Goal: Task Accomplishment & Management: Complete application form

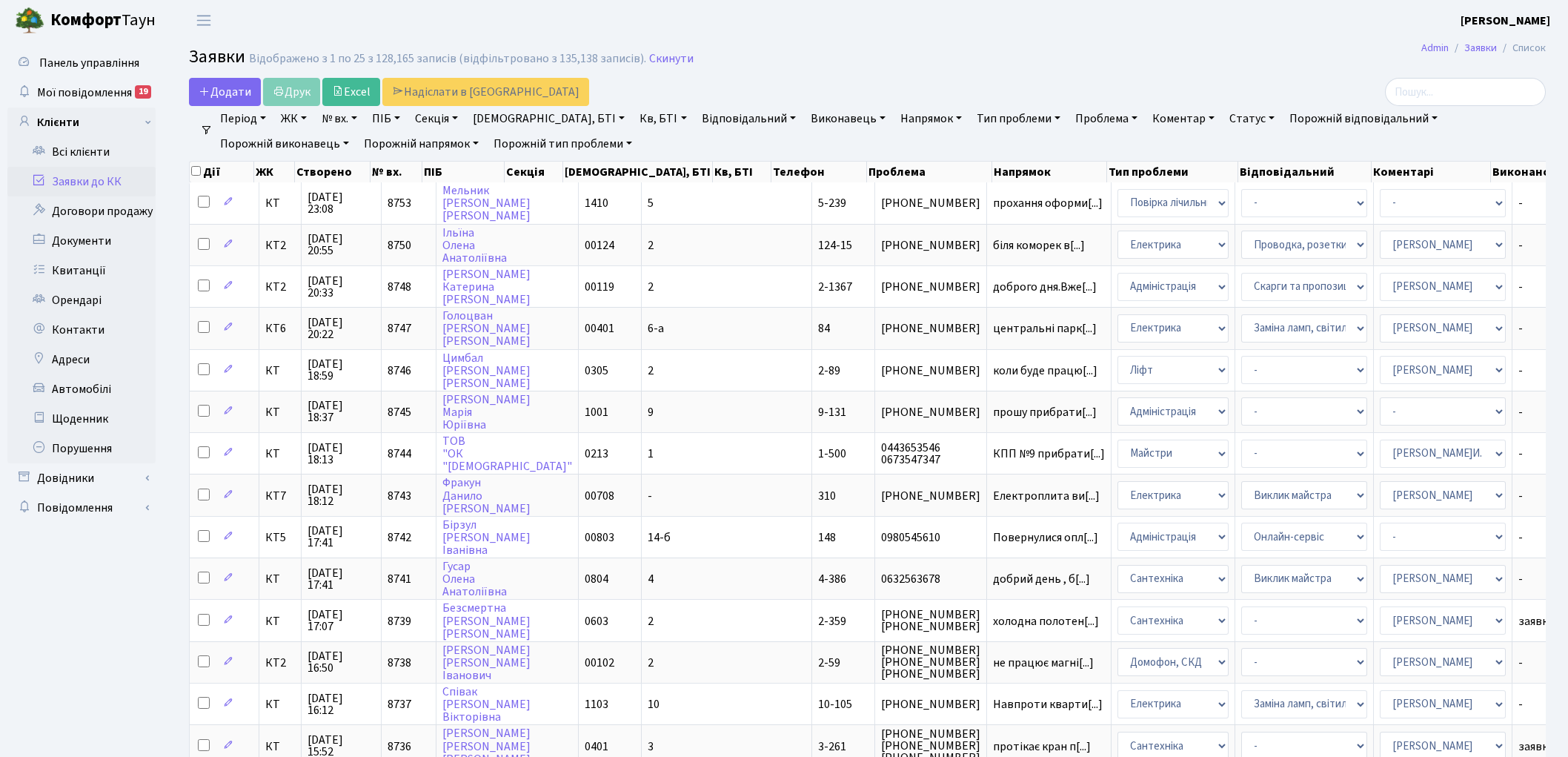
select select "25"
click at [652, 65] on link "Скинути" at bounding box center [671, 59] width 45 height 14
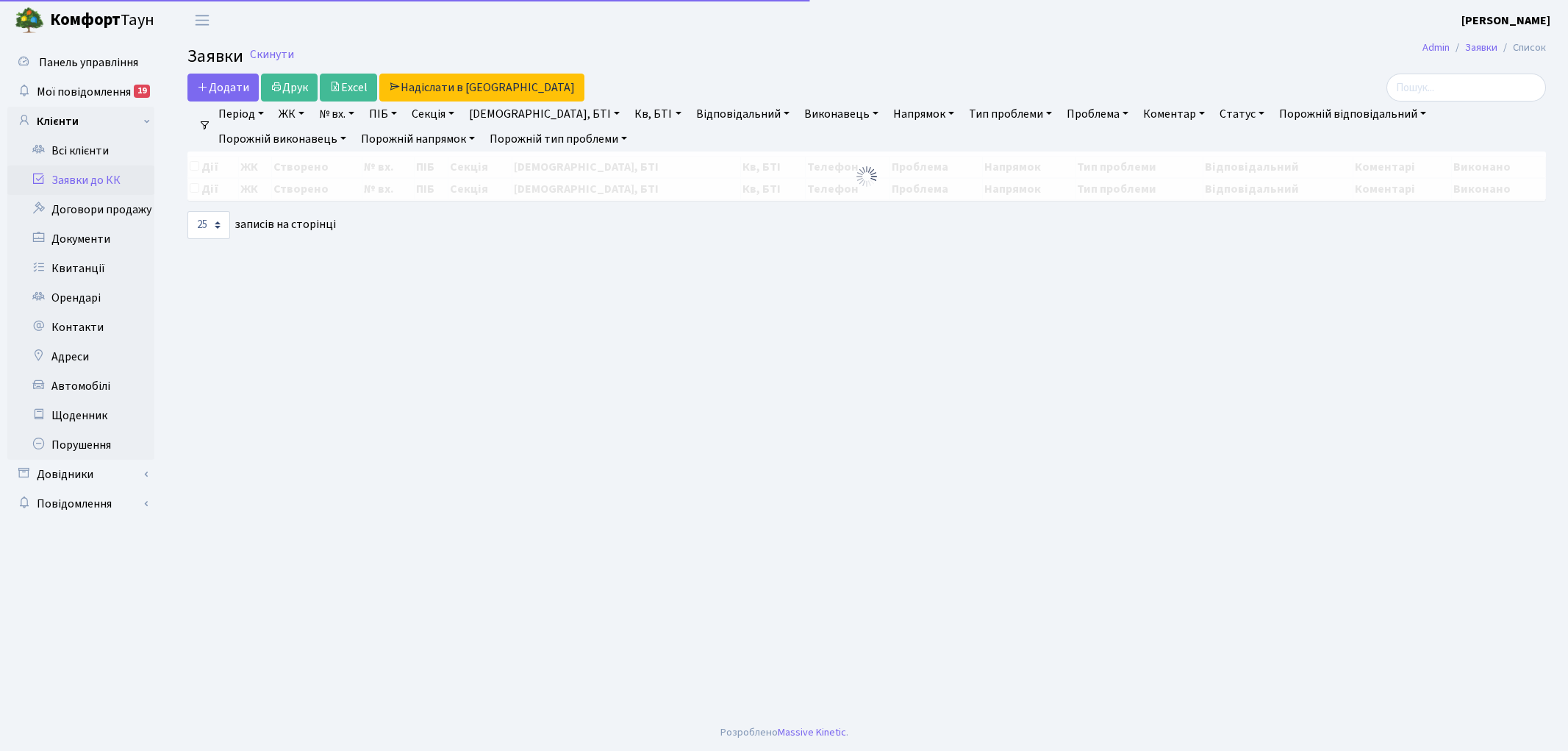
select select "25"
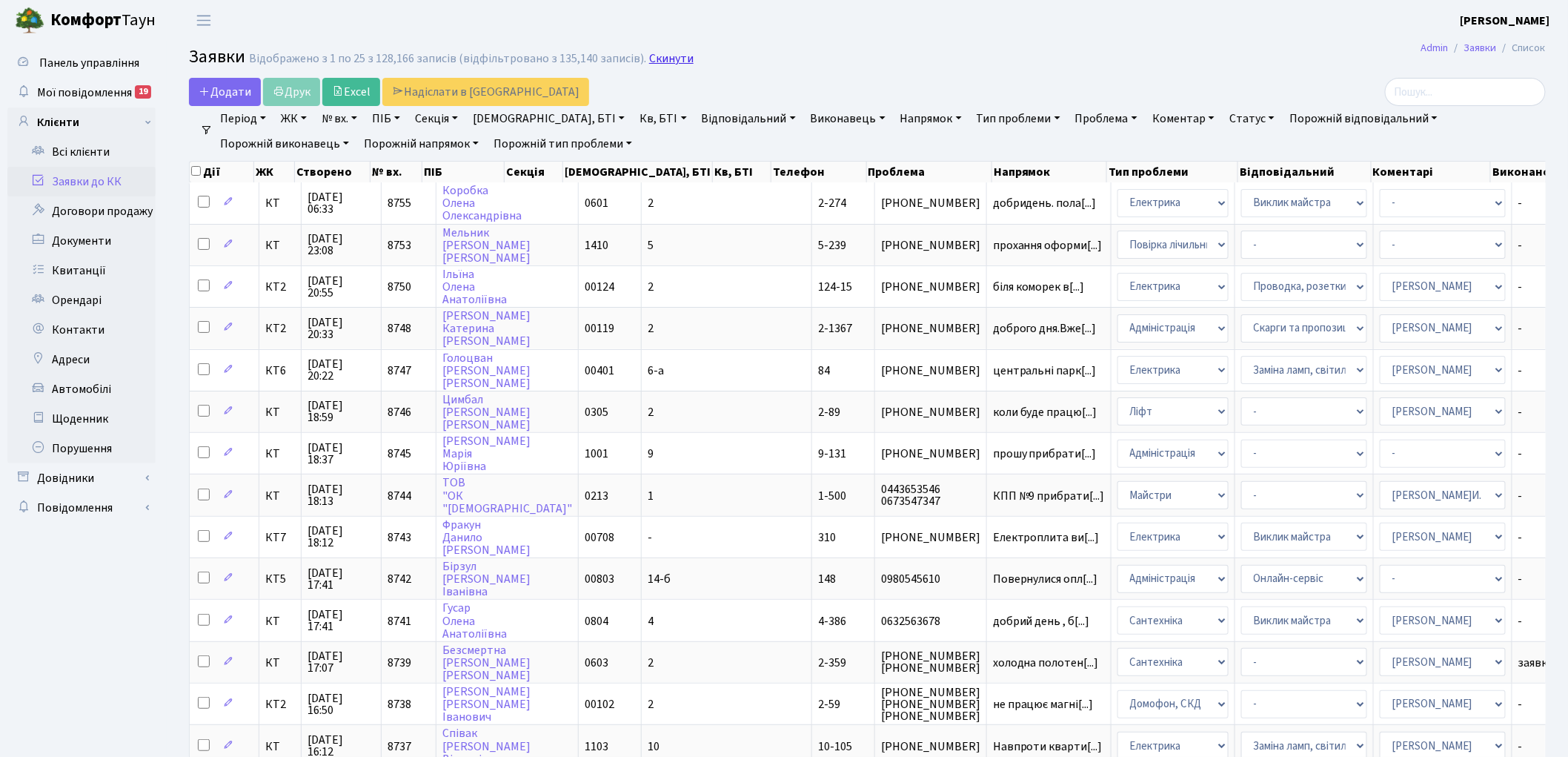
click at [655, 58] on link "Скинути" at bounding box center [671, 59] width 45 height 14
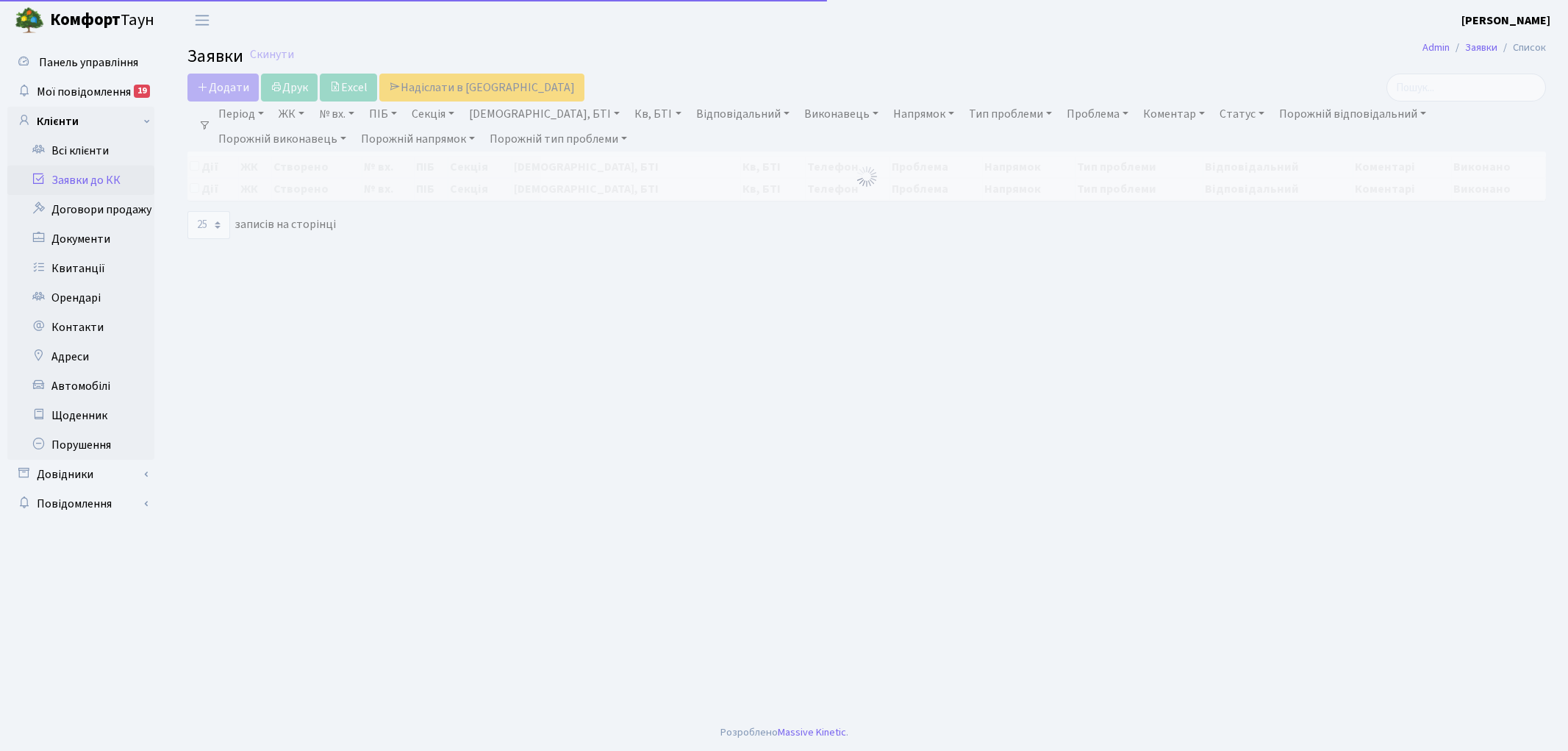
select select "25"
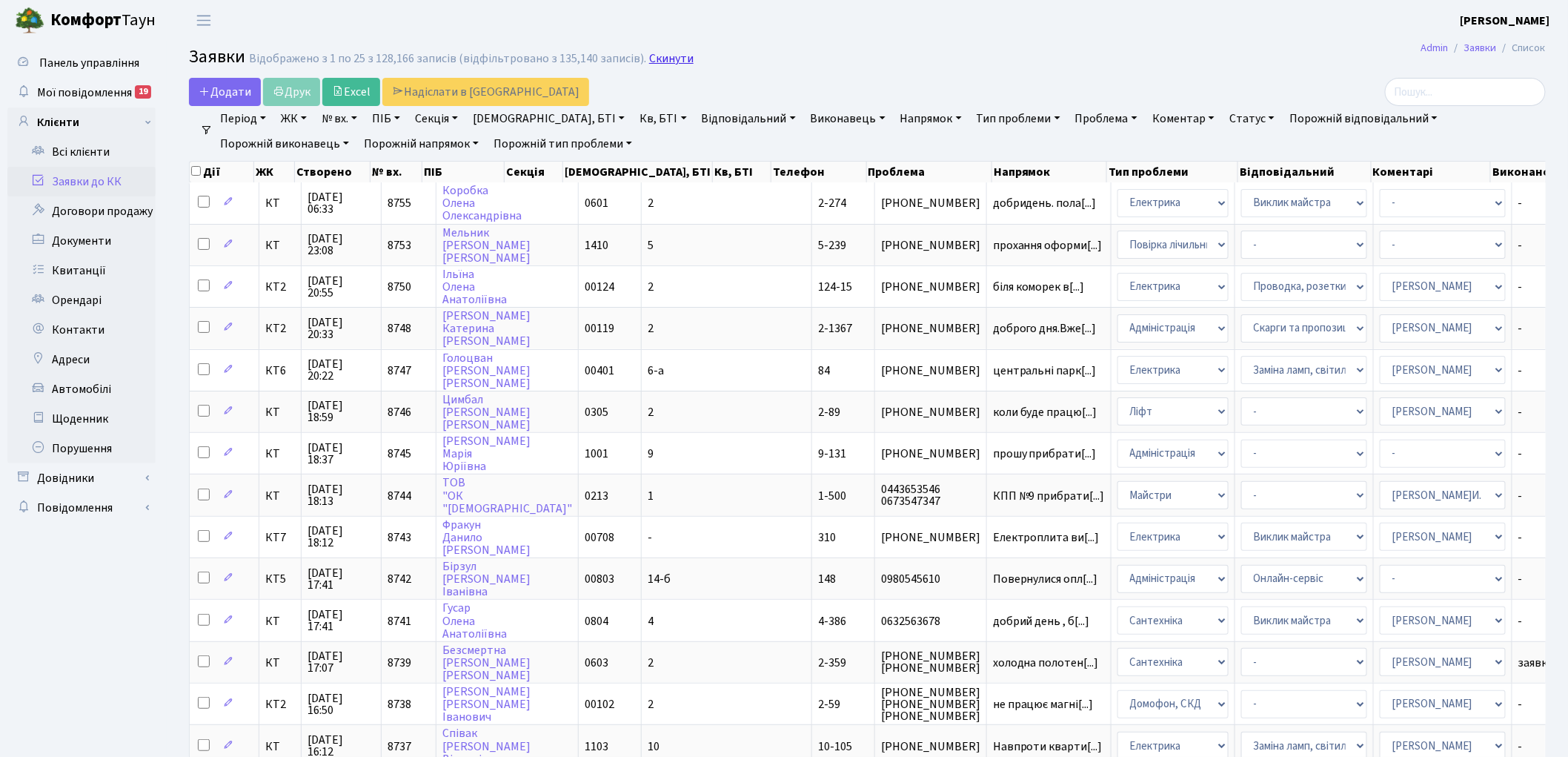
click at [656, 54] on link "Скинути" at bounding box center [671, 59] width 45 height 14
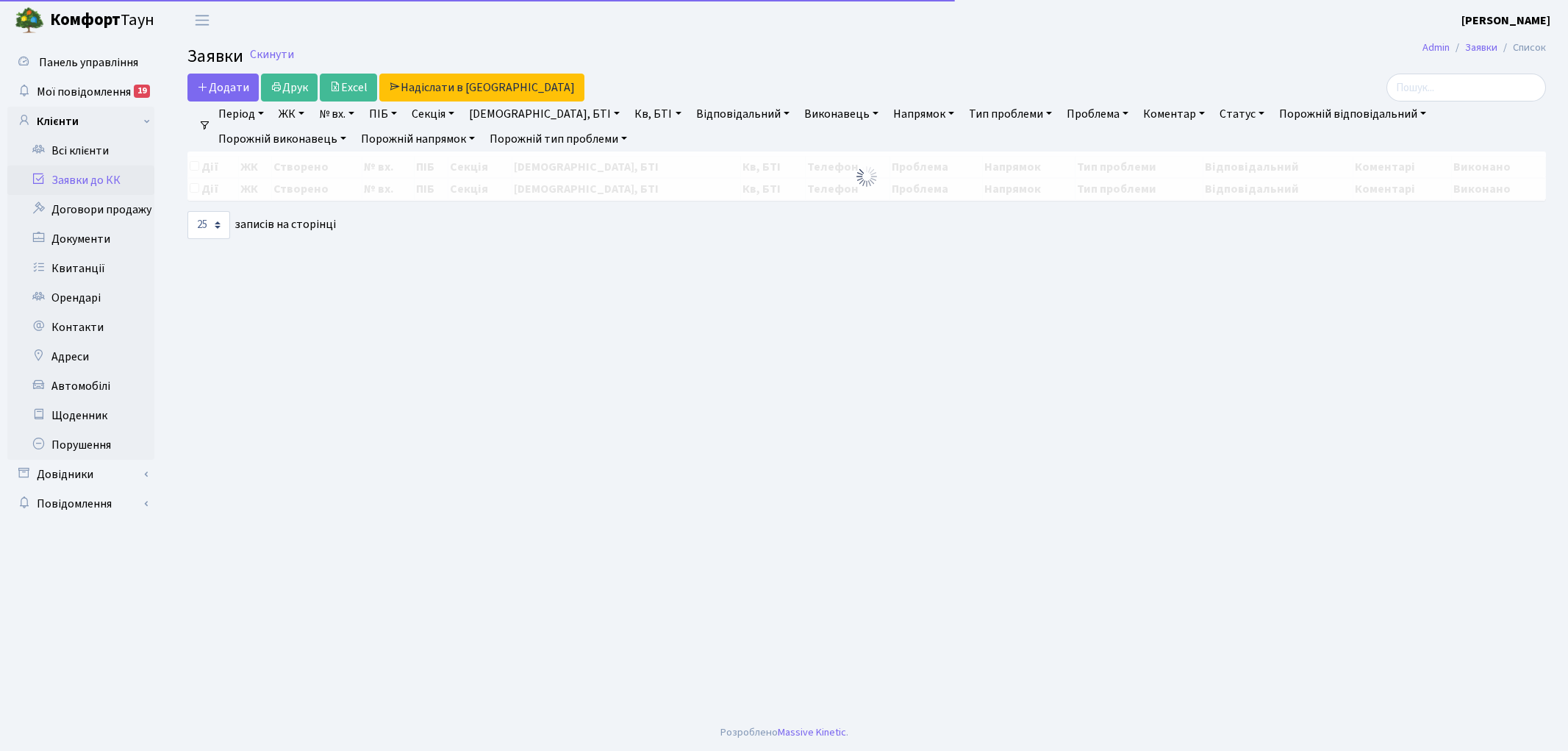
select select "25"
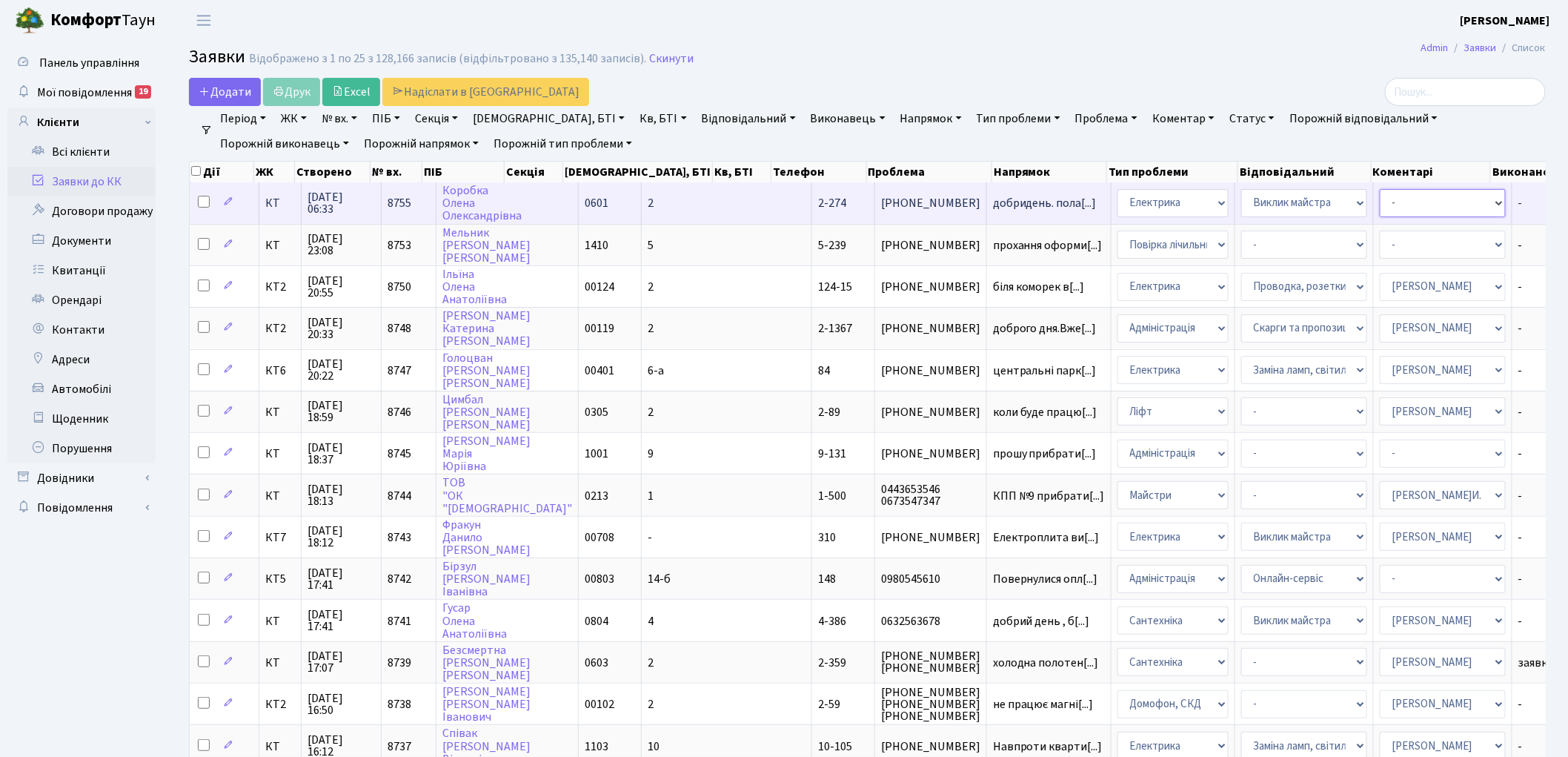
click at [1380, 200] on select "- Адміністратор ЖК ДП Адміністратор ЖК КТ Адміністратор ЖК СП Вижул В. В. Горді…" at bounding box center [1443, 203] width 126 height 28
select select "22"
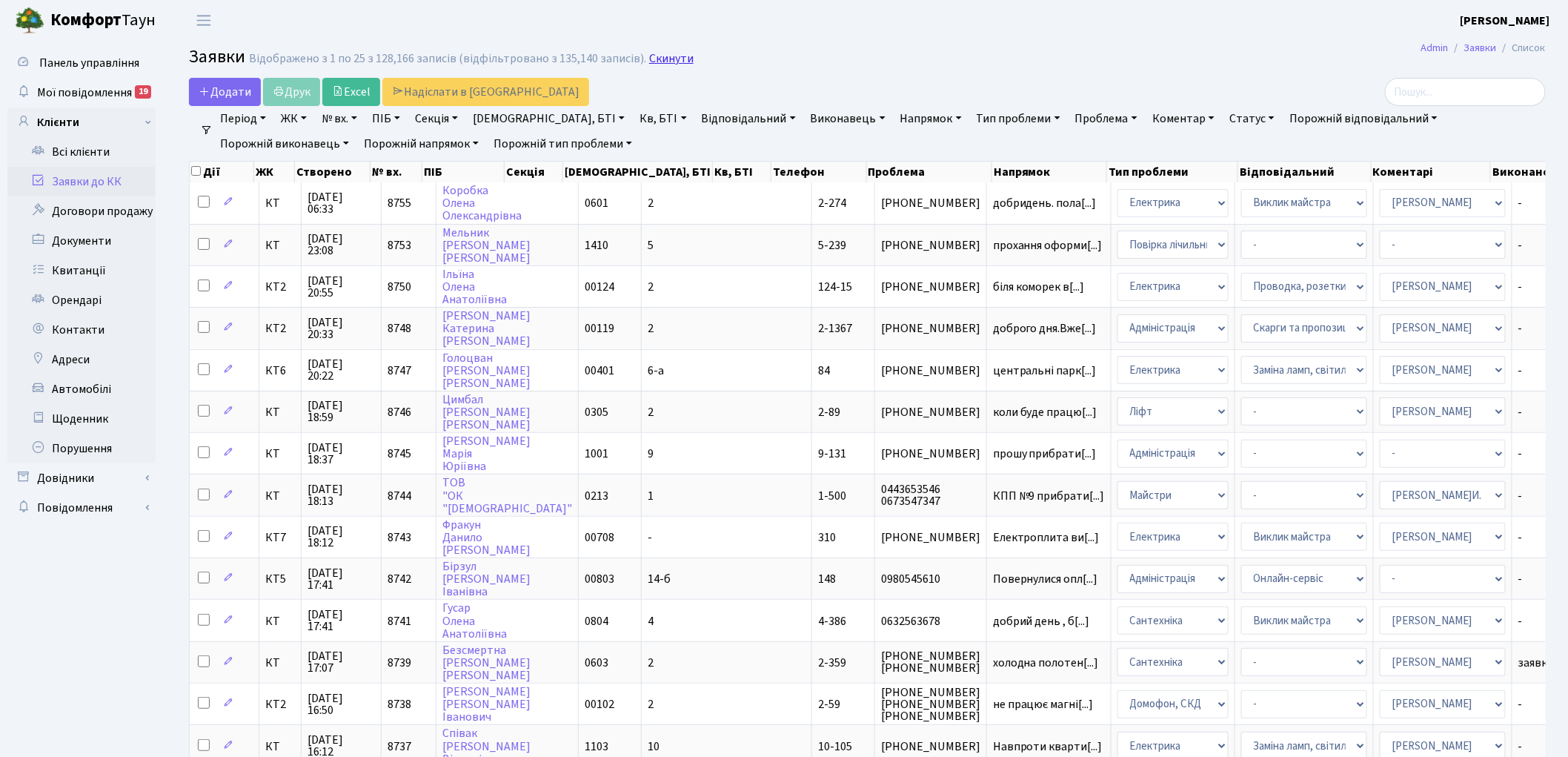
click at [658, 61] on link "Скинути" at bounding box center [671, 59] width 45 height 14
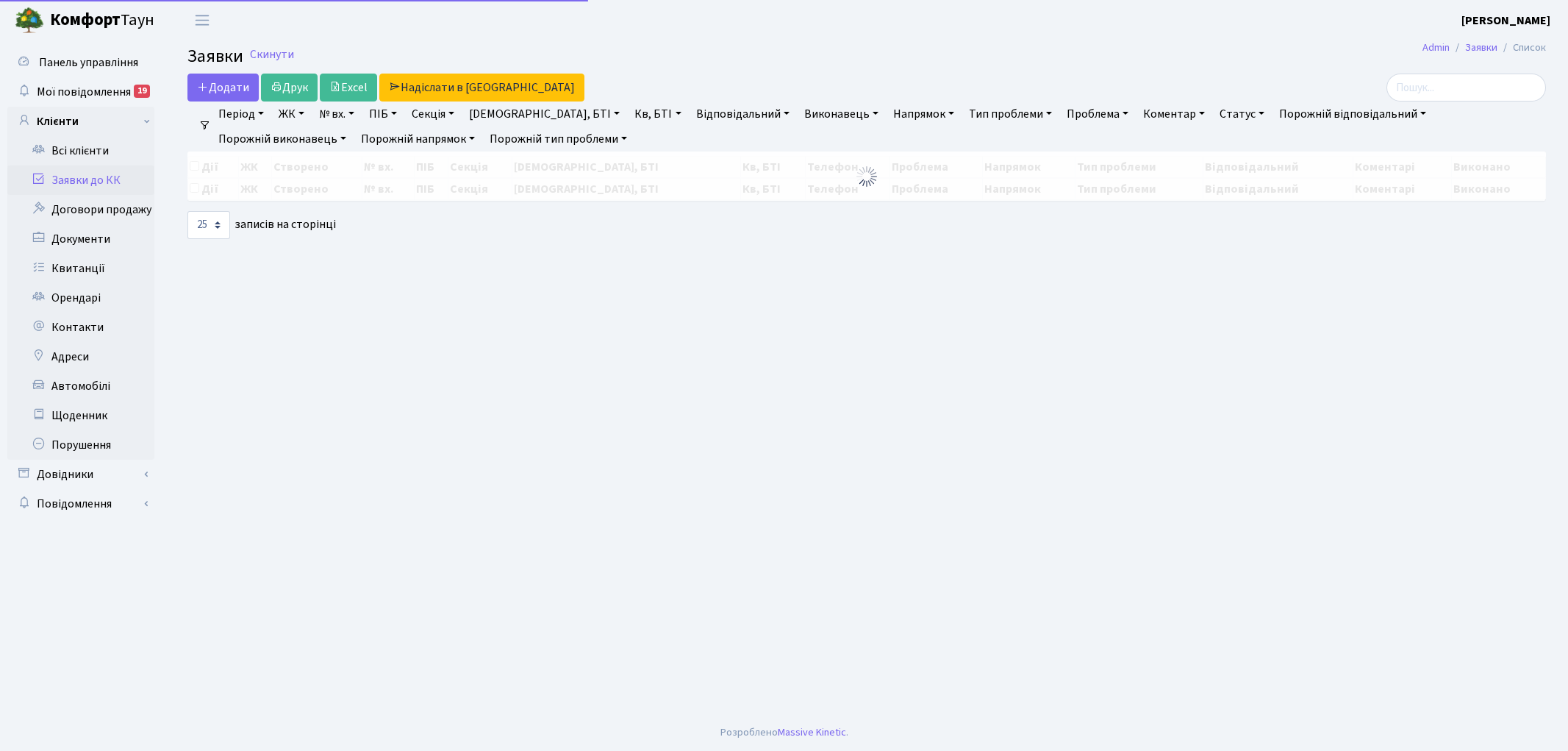
select select "25"
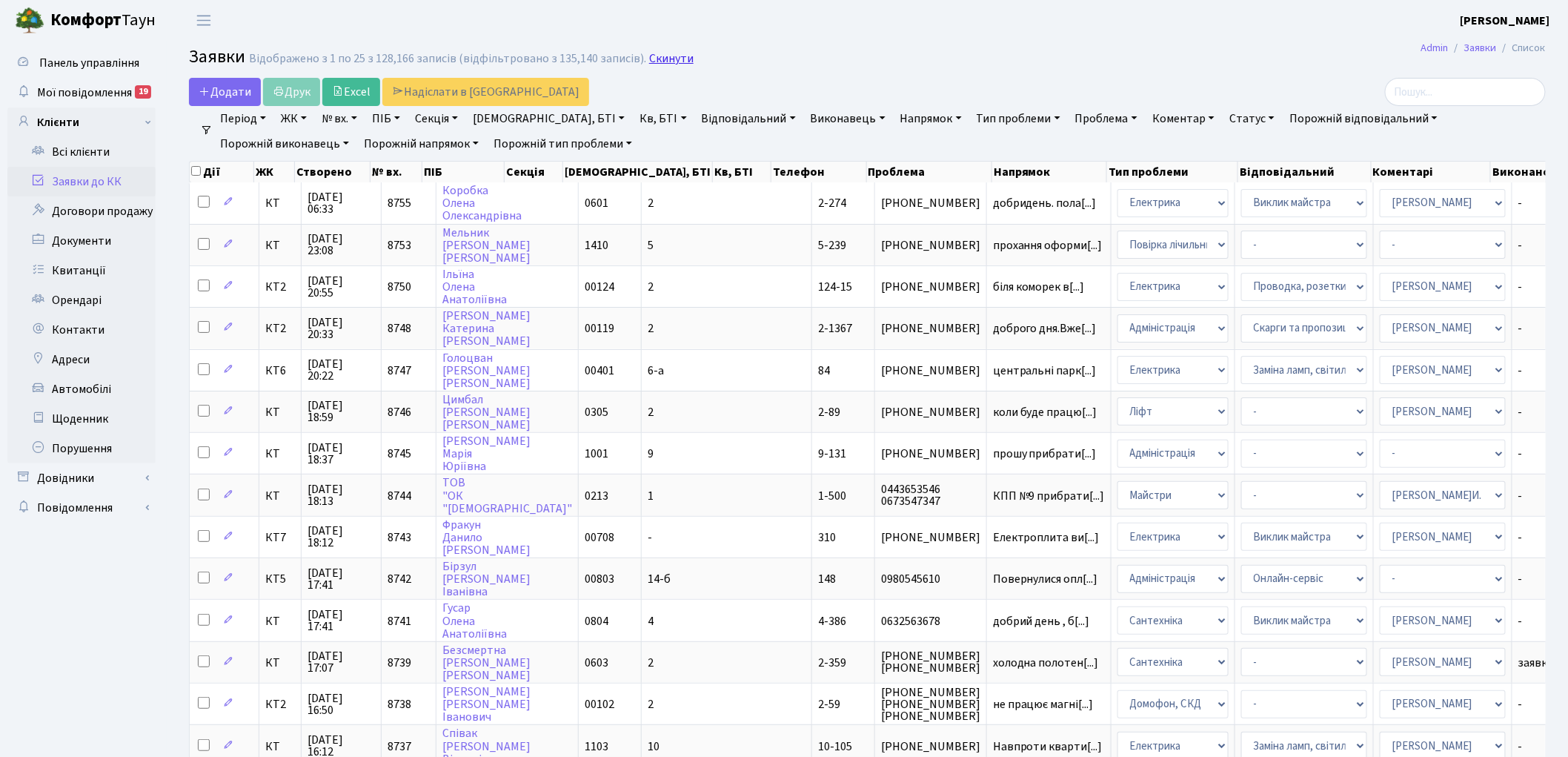
click at [652, 57] on link "Скинути" at bounding box center [671, 59] width 45 height 14
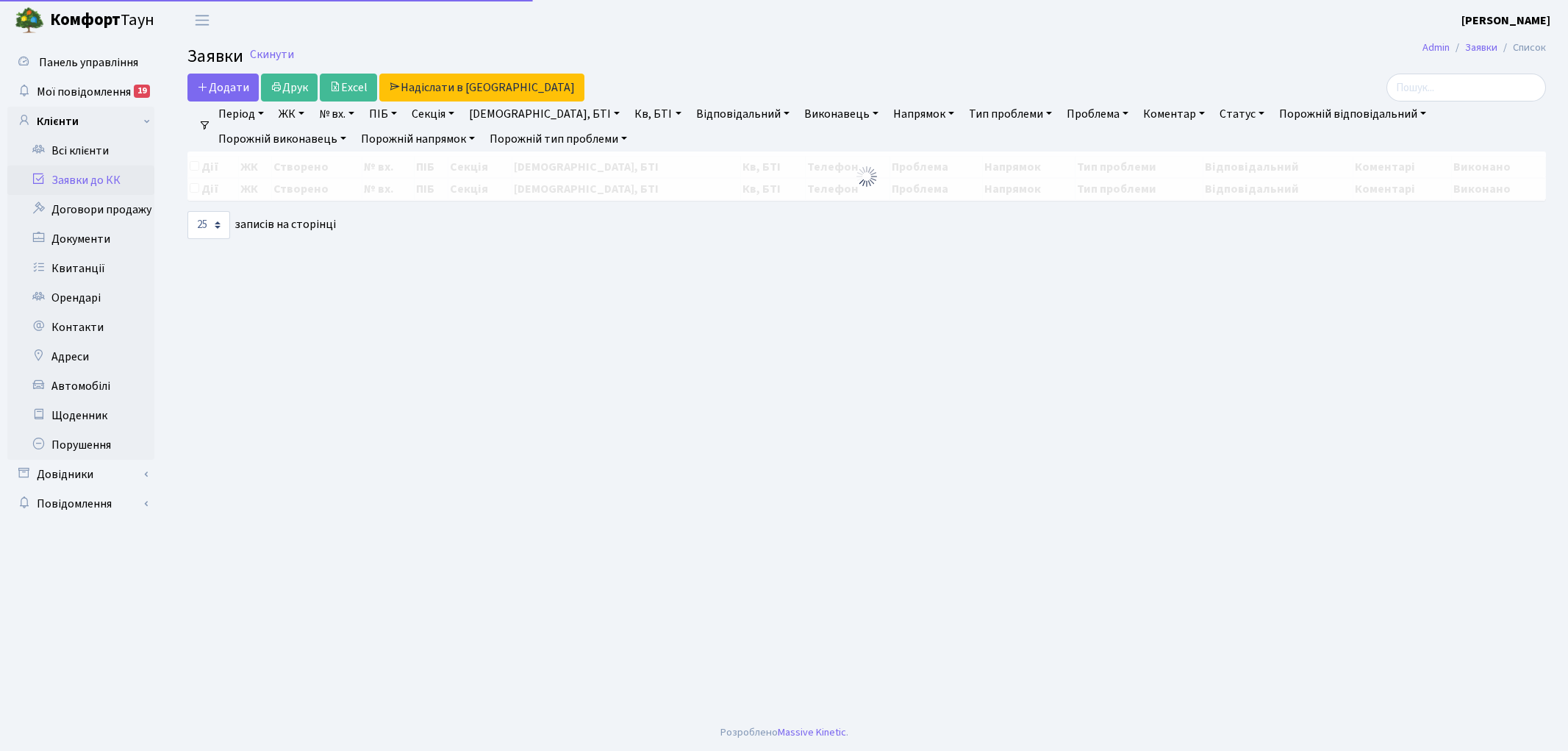
select select "25"
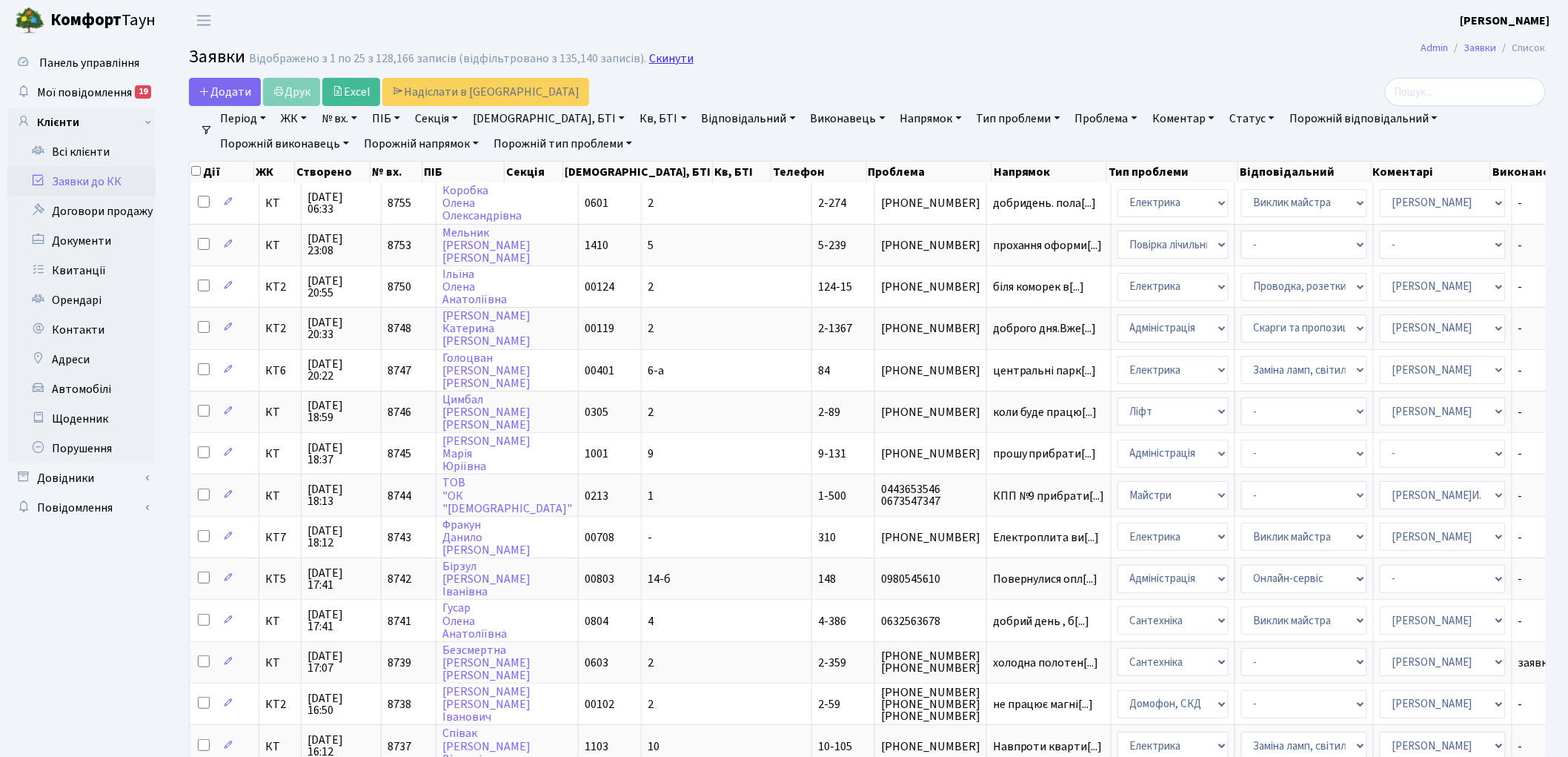
click at [650, 60] on link "Скинути" at bounding box center [671, 59] width 45 height 14
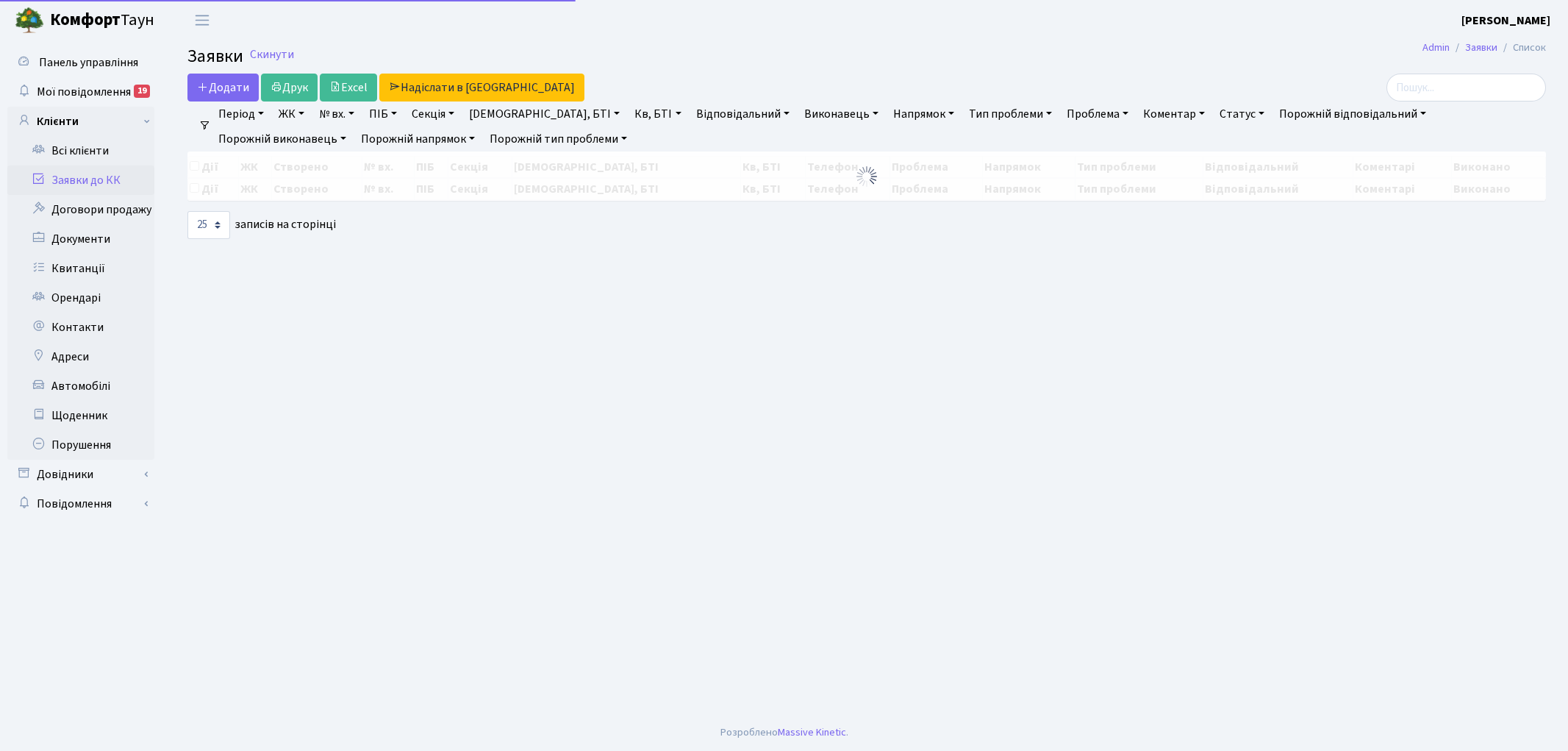
select select "25"
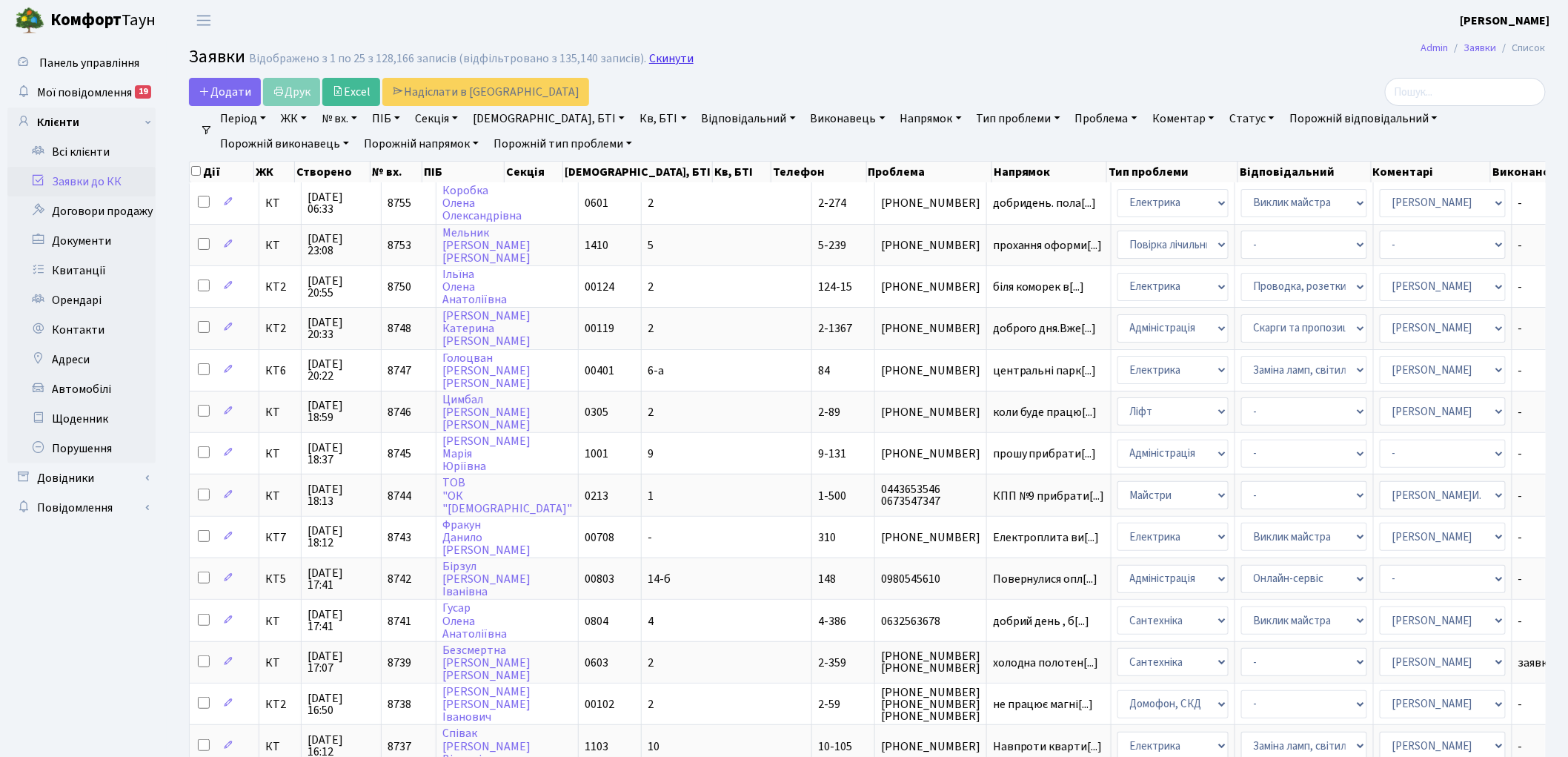
click at [656, 57] on link "Скинути" at bounding box center [671, 59] width 45 height 14
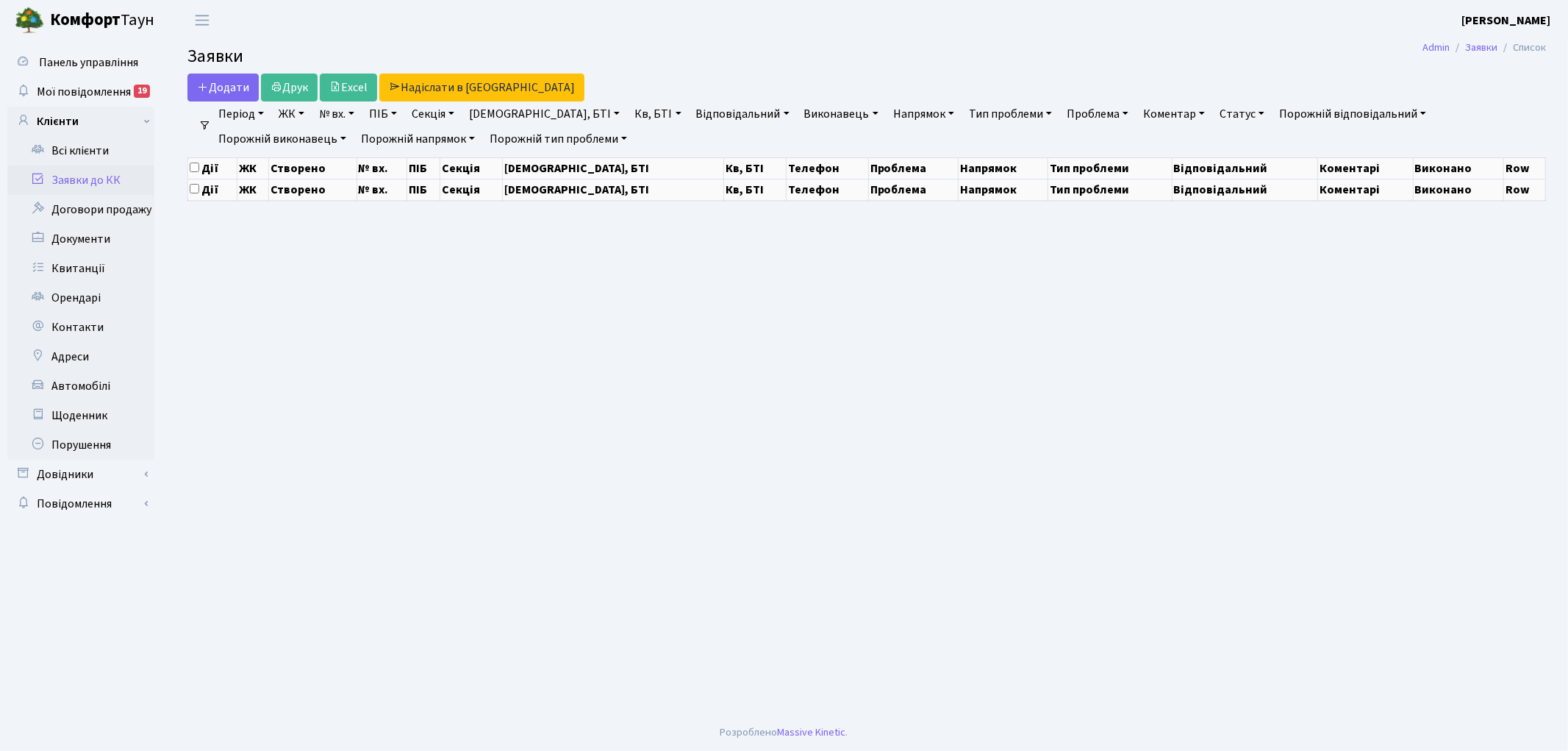
select select "25"
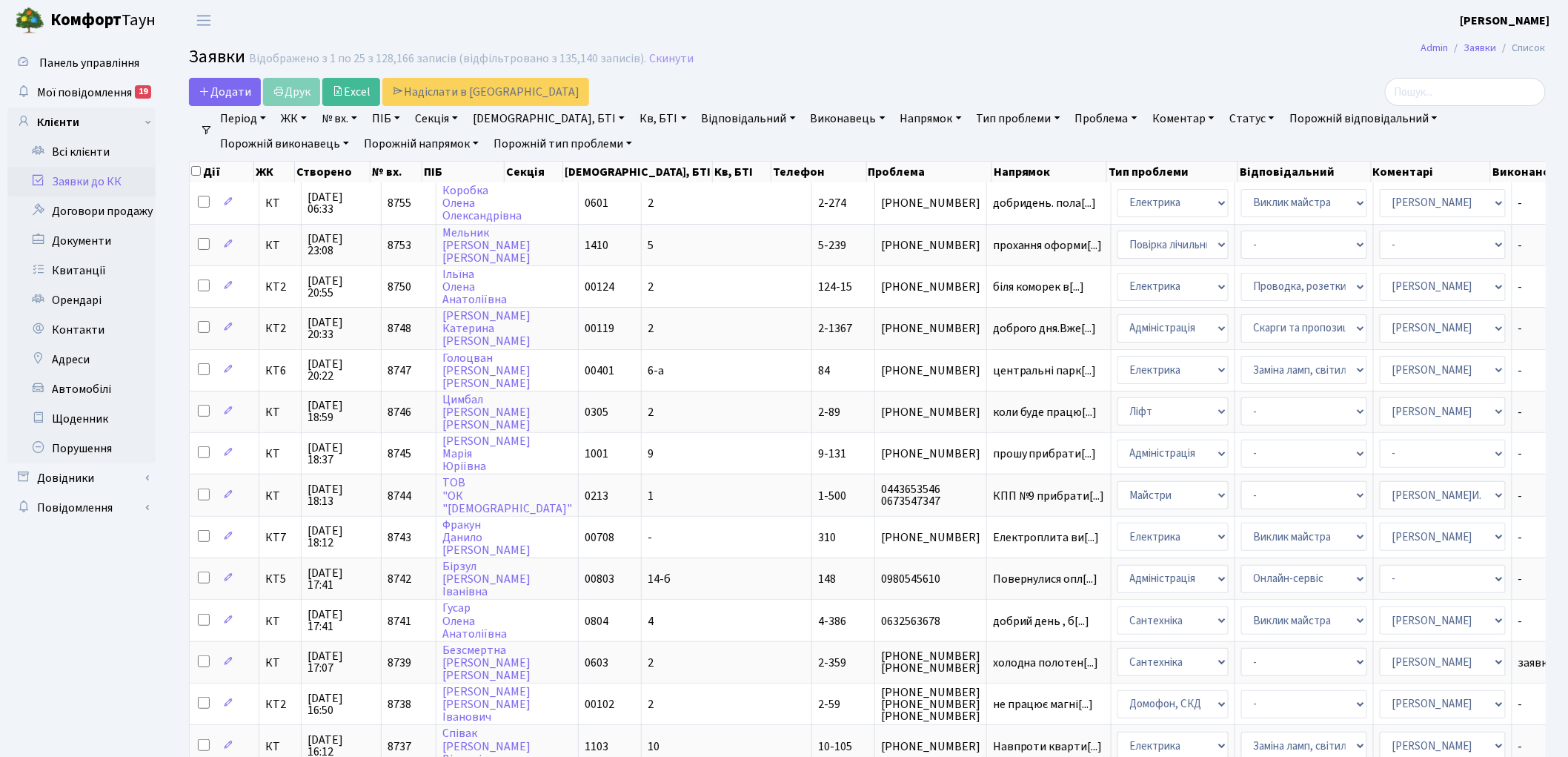
click at [656, 57] on link "Скинути" at bounding box center [671, 59] width 45 height 14
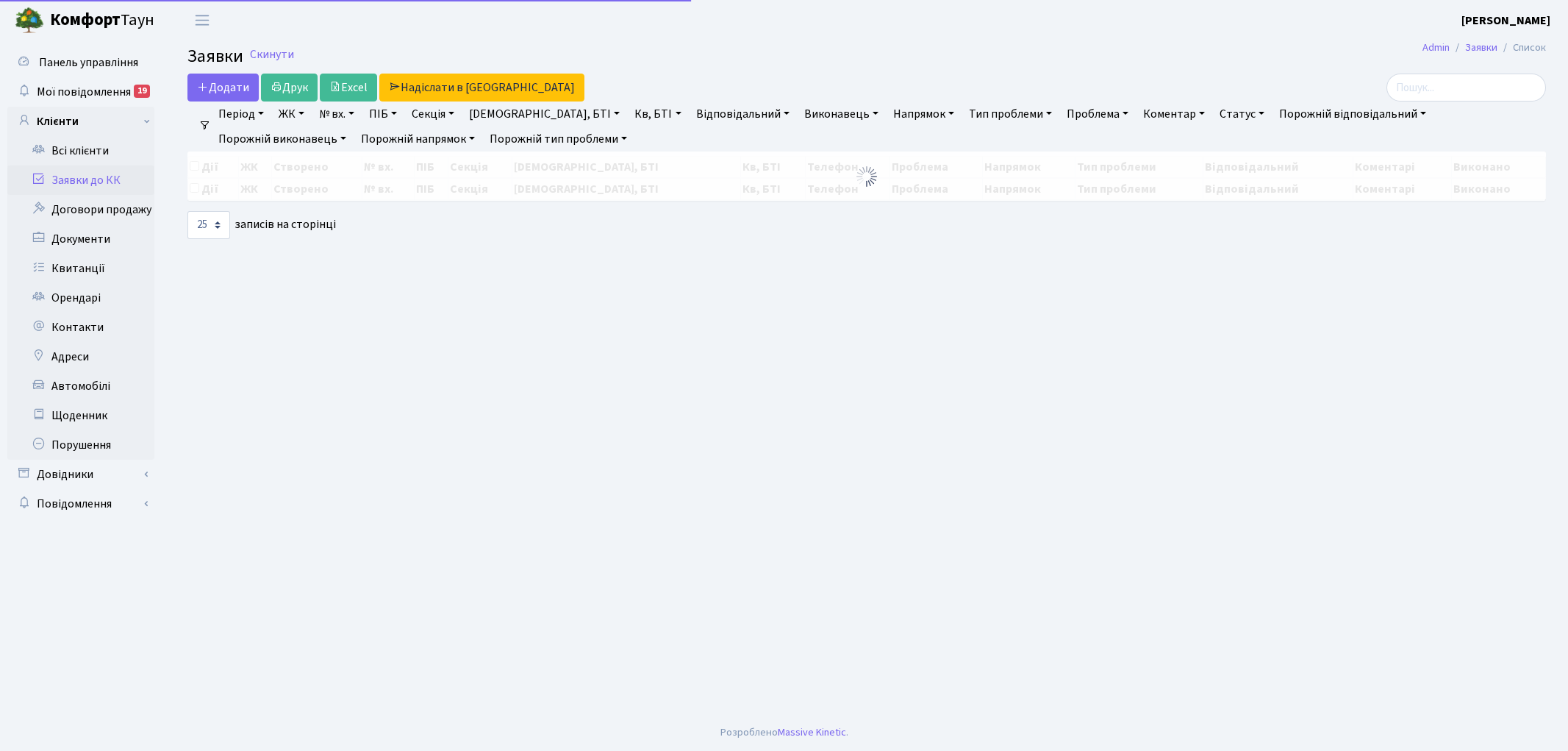
select select "25"
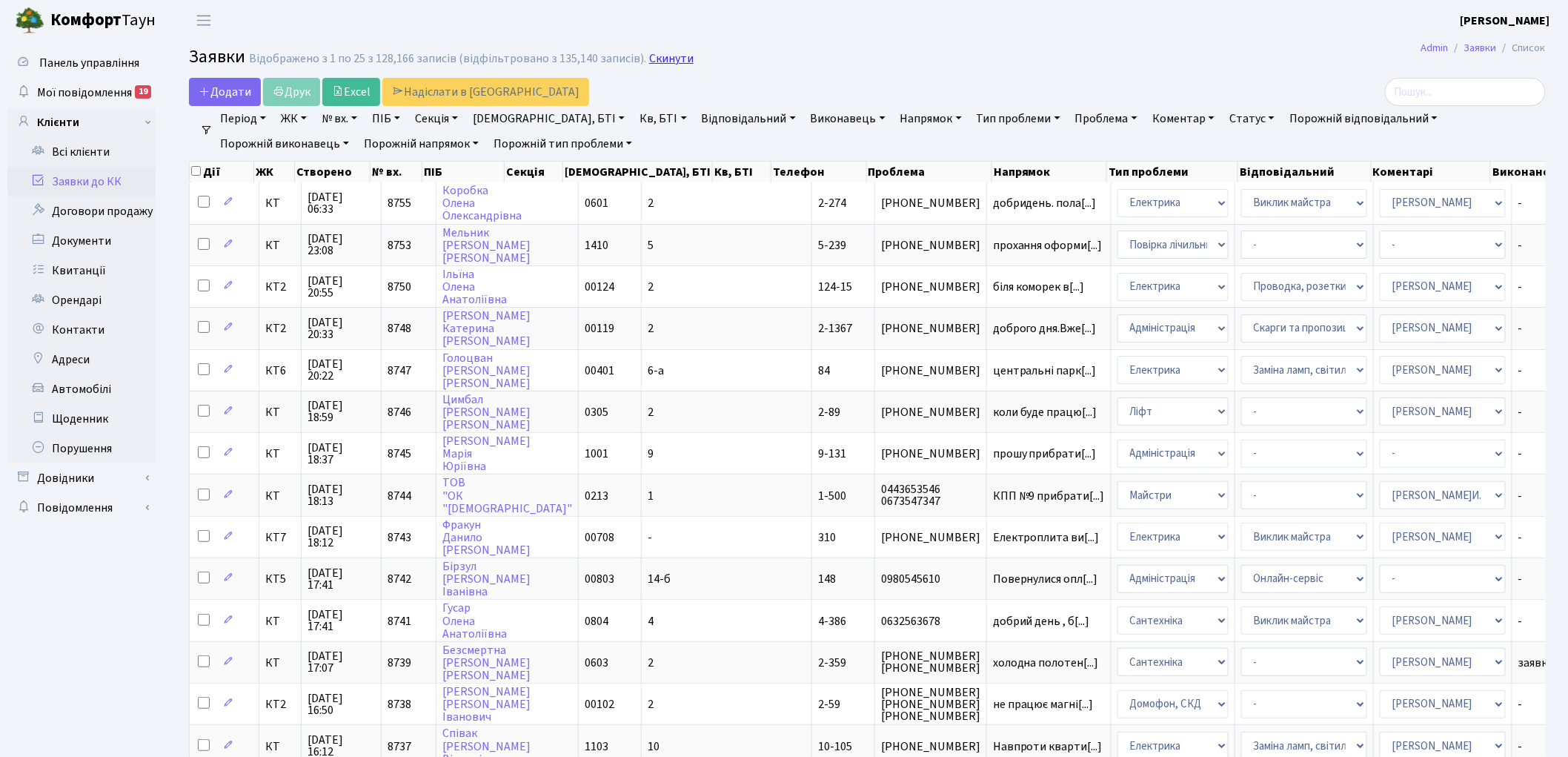
click at [653, 61] on link "Скинути" at bounding box center [671, 59] width 45 height 14
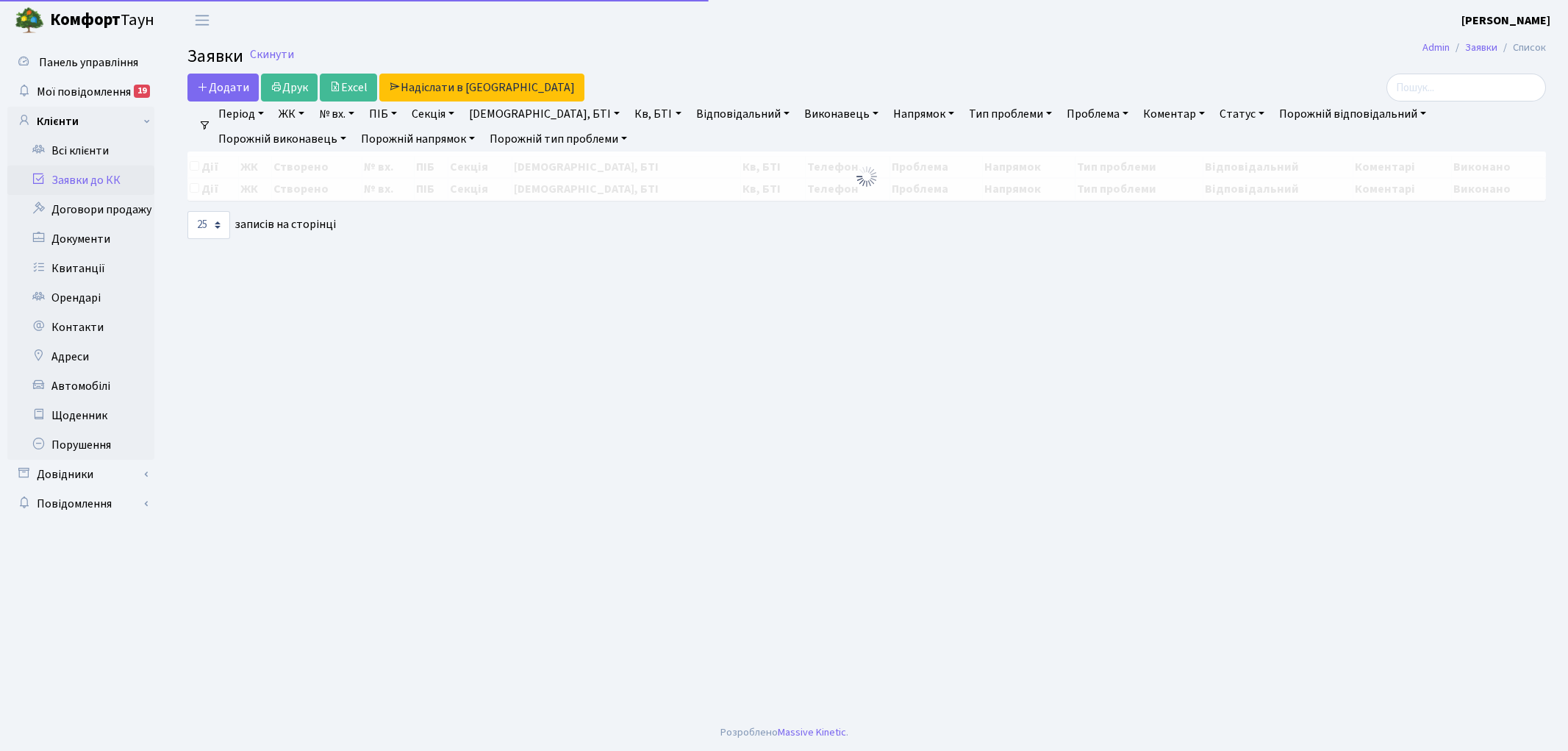
select select "25"
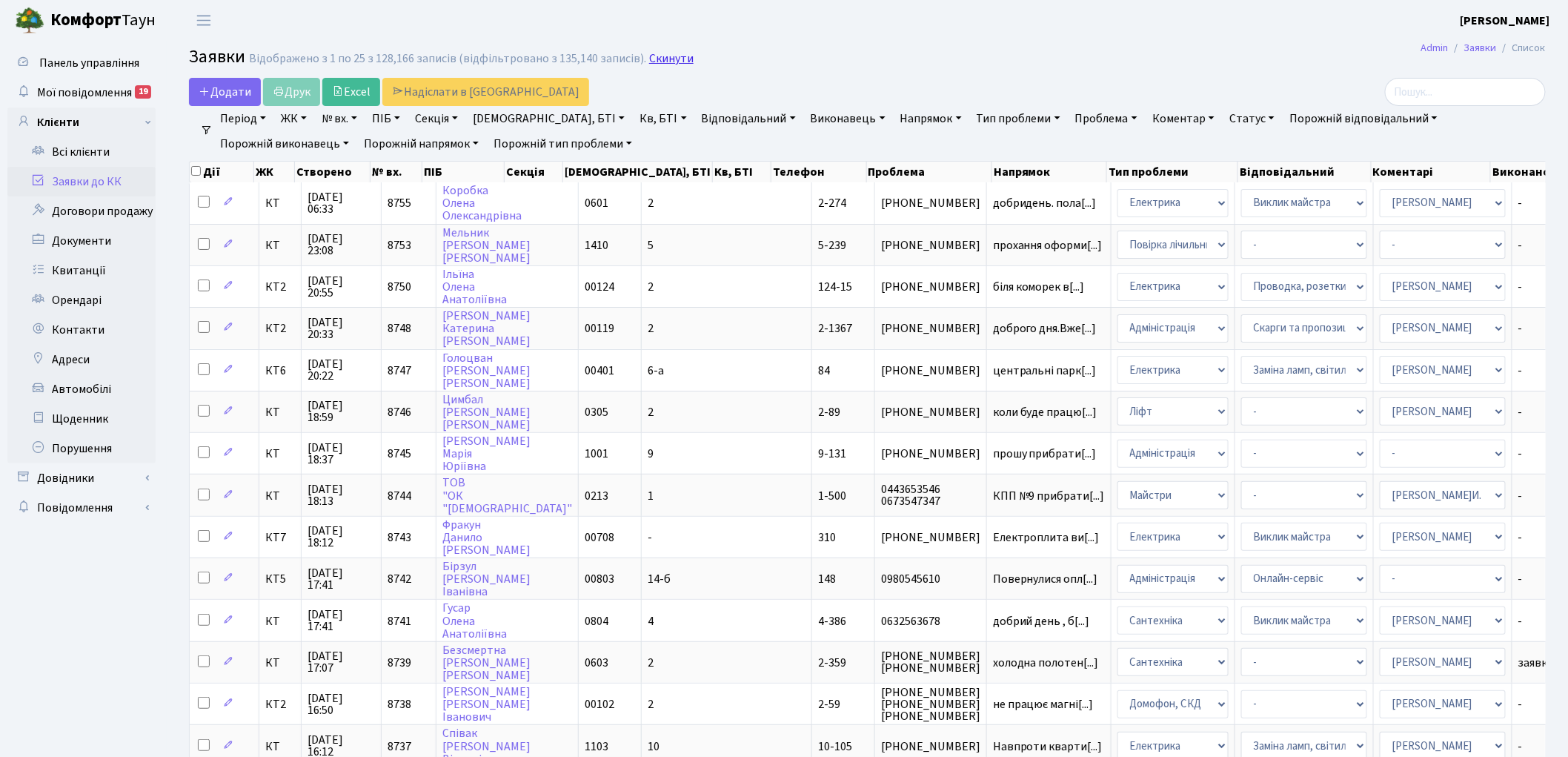
click at [656, 61] on link "Скинути" at bounding box center [671, 59] width 45 height 14
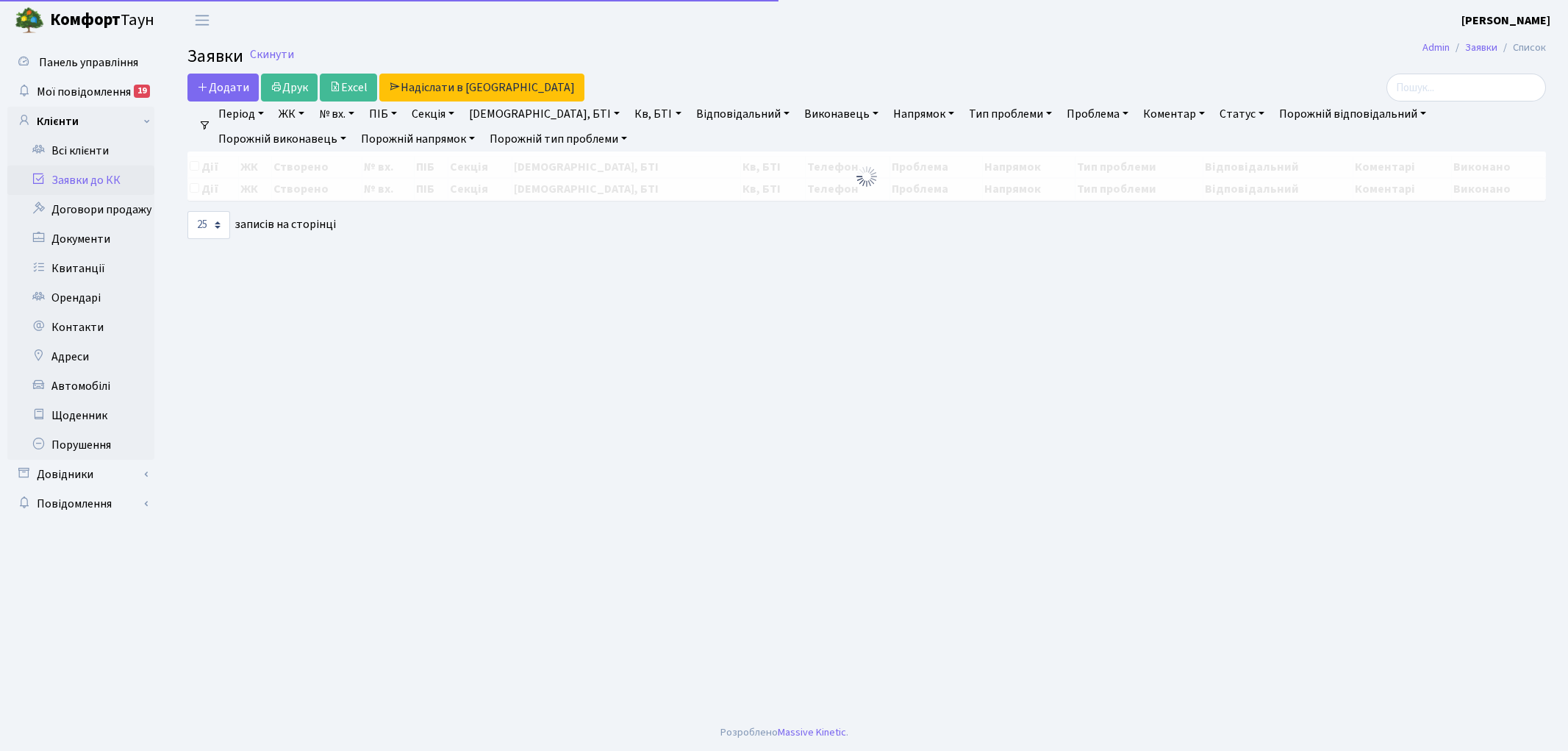
select select "25"
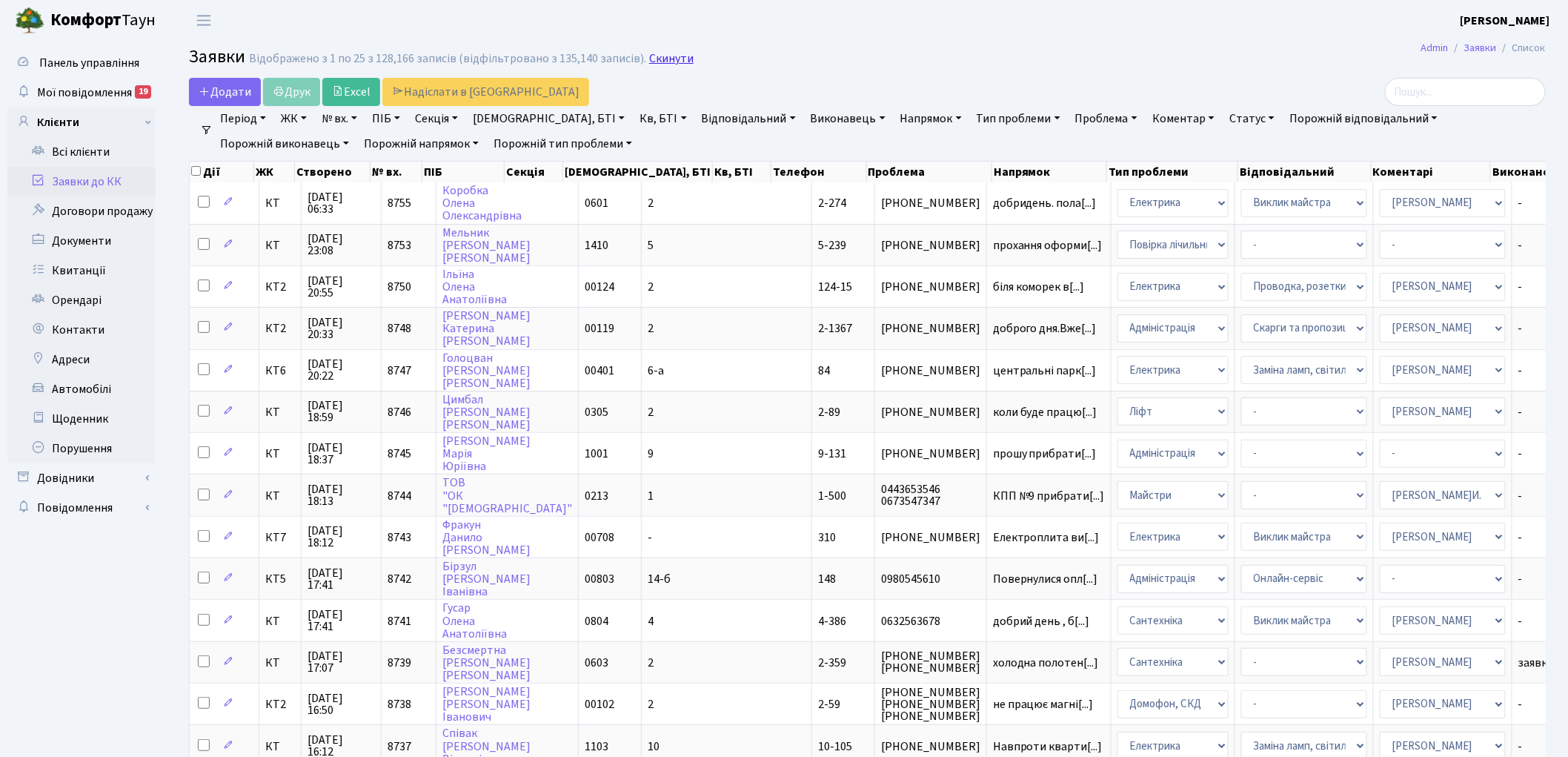
click at [655, 57] on link "Скинути" at bounding box center [671, 59] width 45 height 14
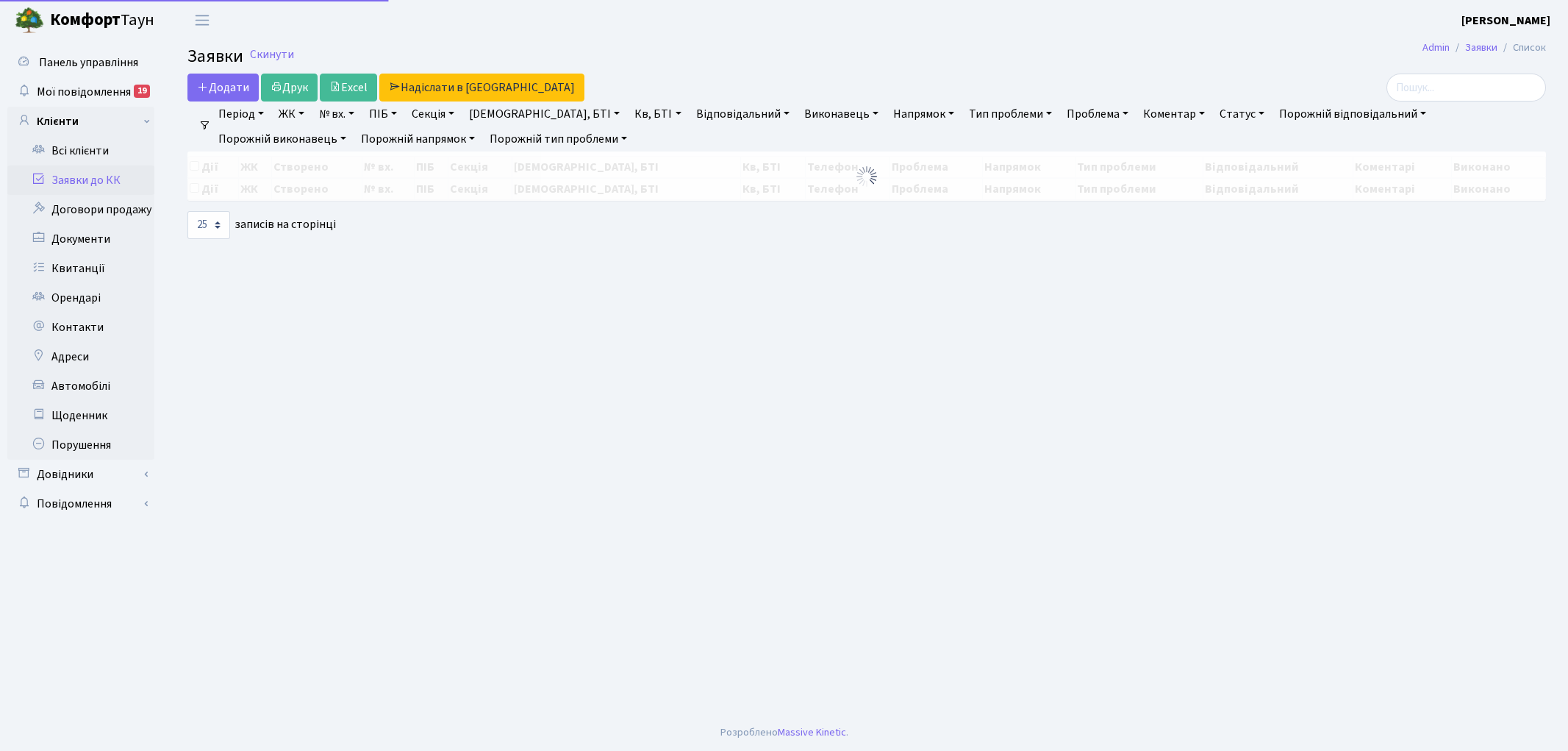
select select "25"
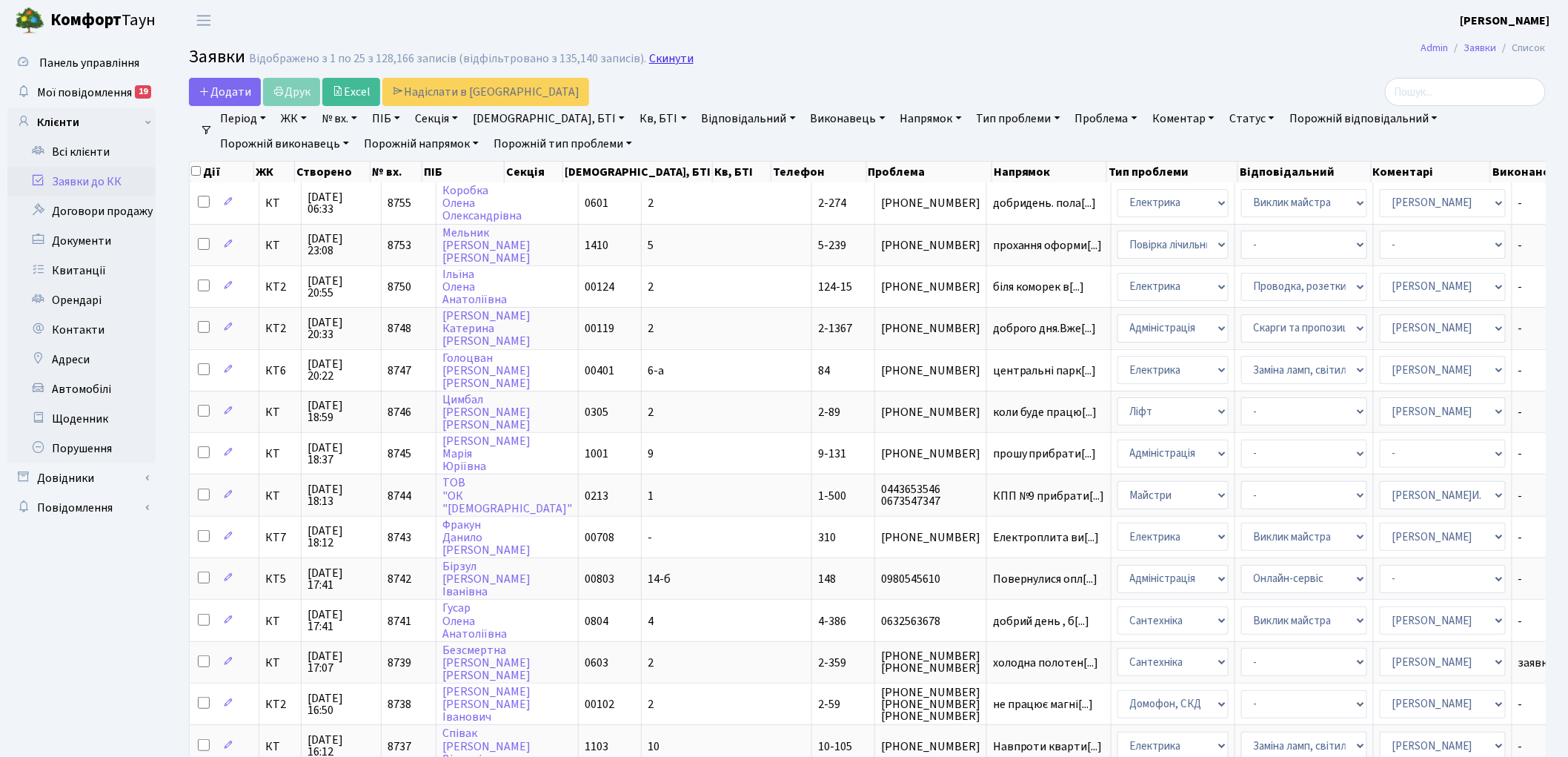
click at [649, 61] on link "Скинути" at bounding box center [671, 59] width 45 height 14
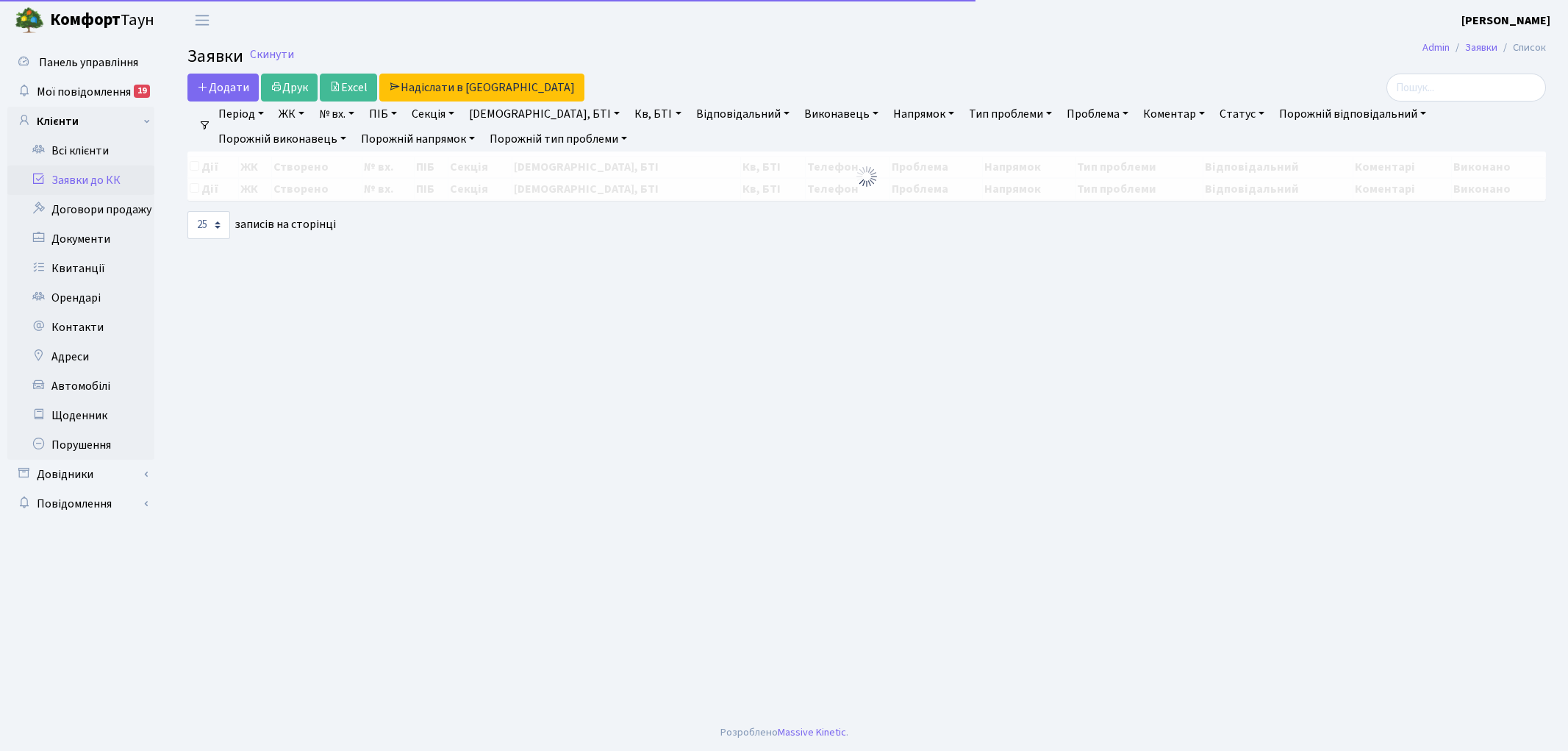
select select "25"
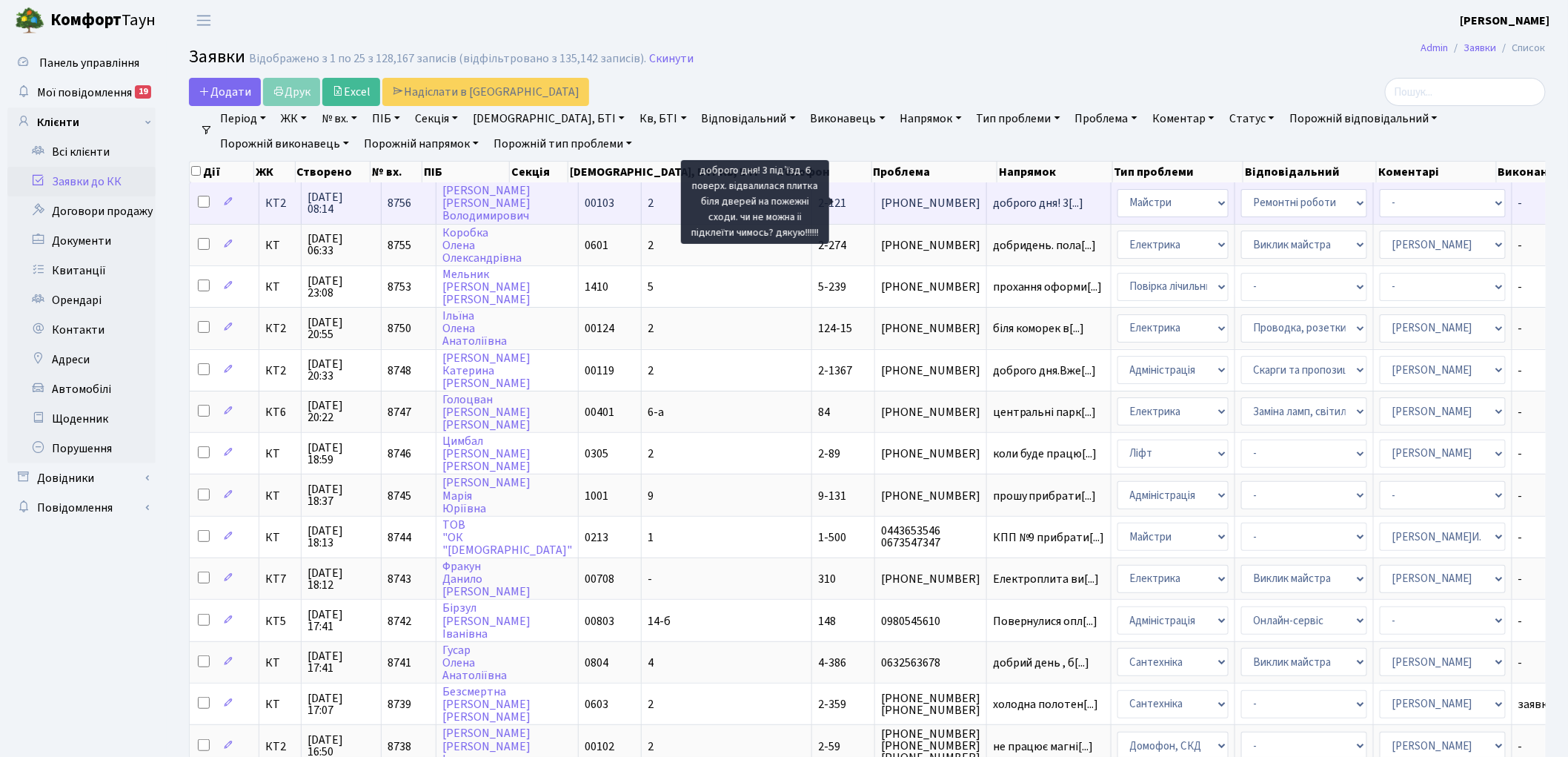
click at [993, 203] on span "доброго дня! 3[...]" at bounding box center [1039, 203] width 91 height 16
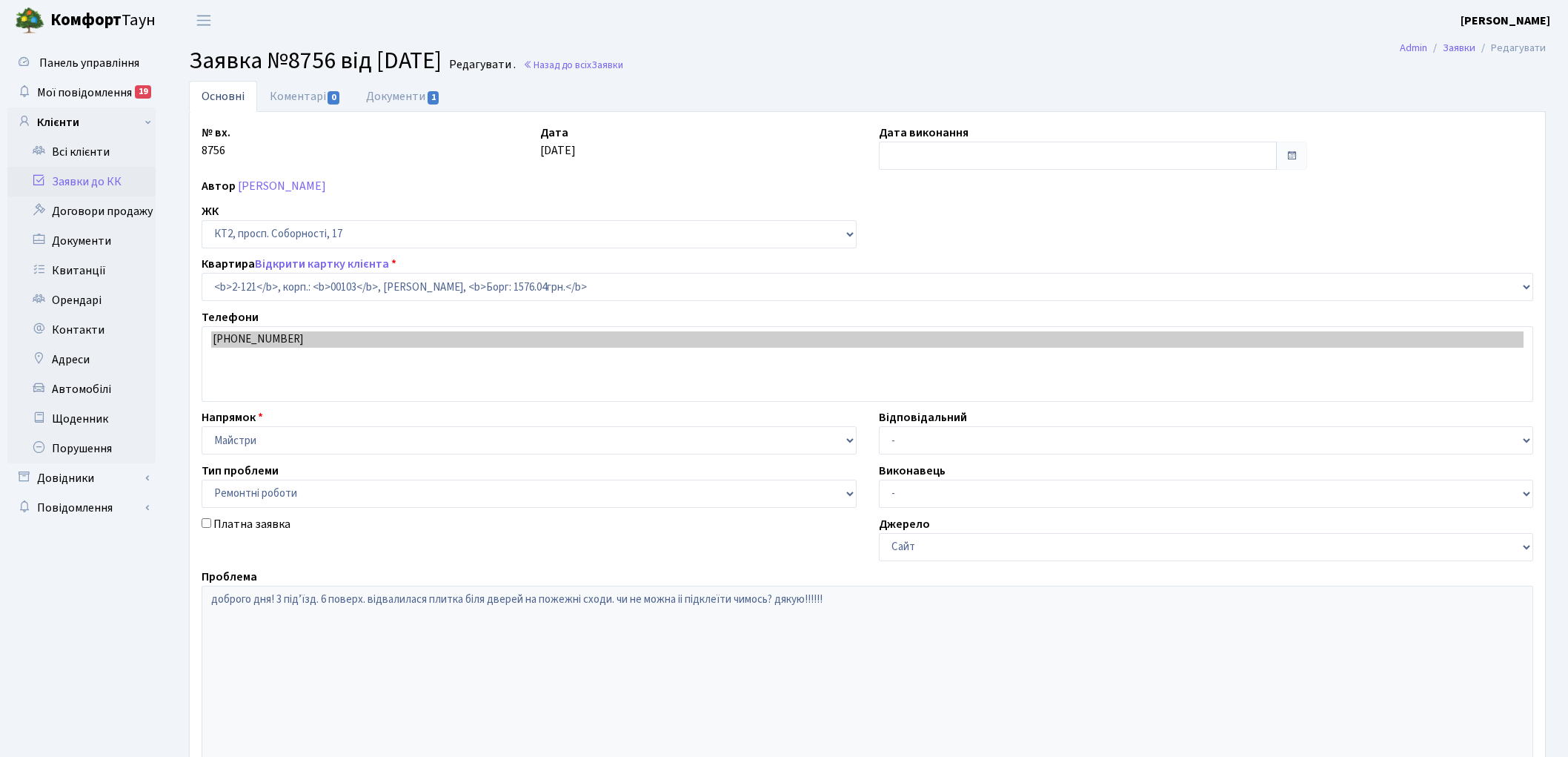
select select "15176"
select select "62"
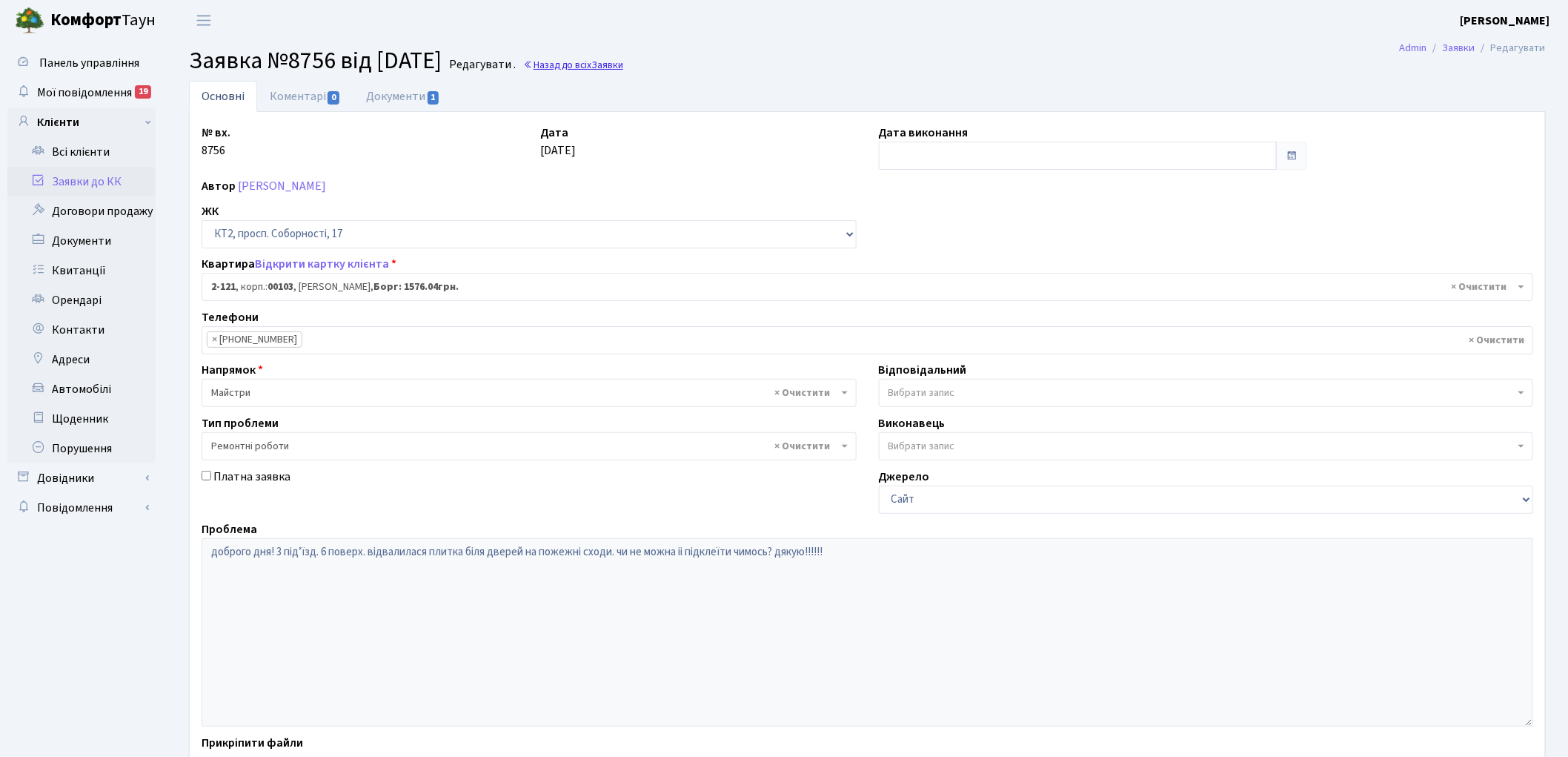
click at [611, 65] on link "Назад до всіх Заявки" at bounding box center [572, 64] width 100 height 14
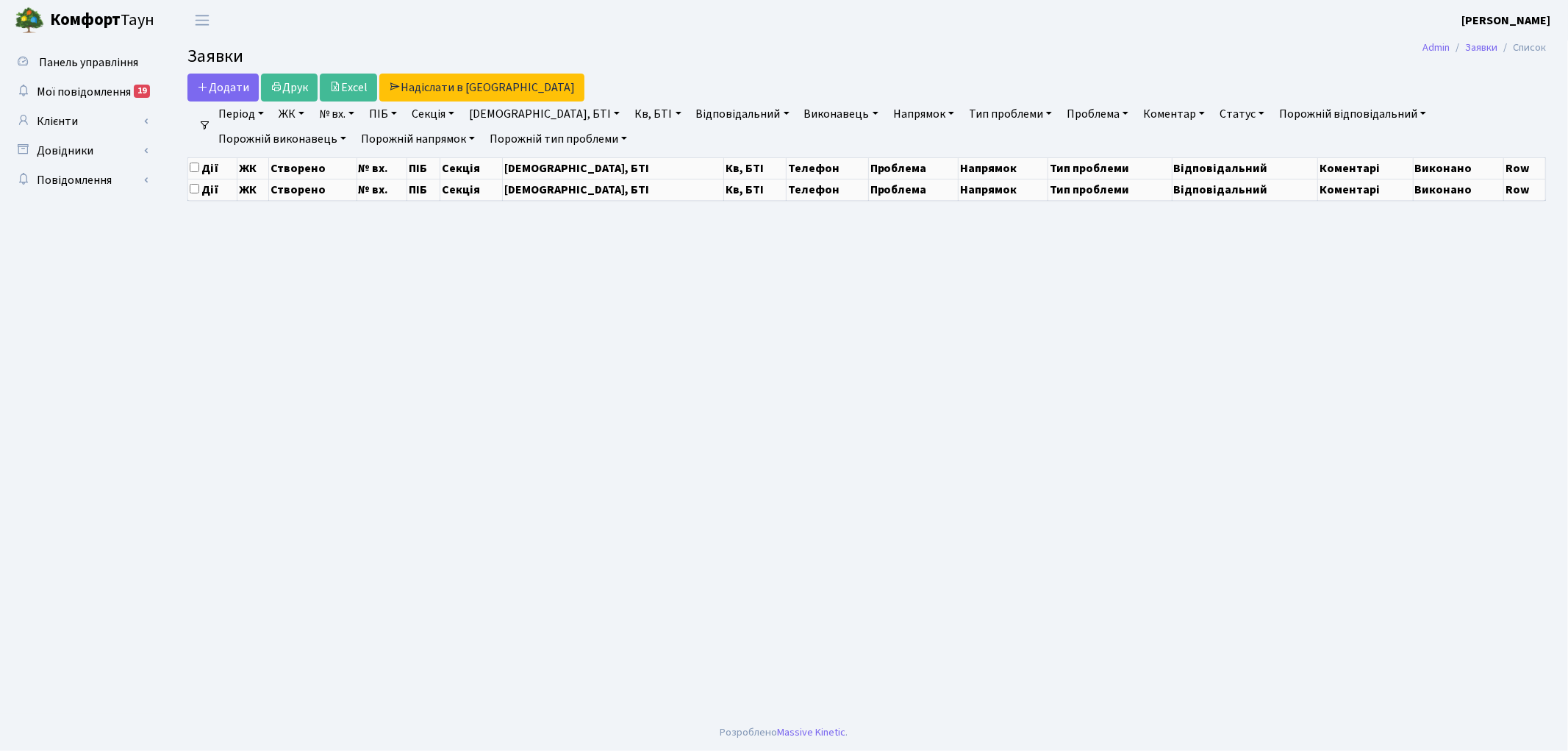
select select "25"
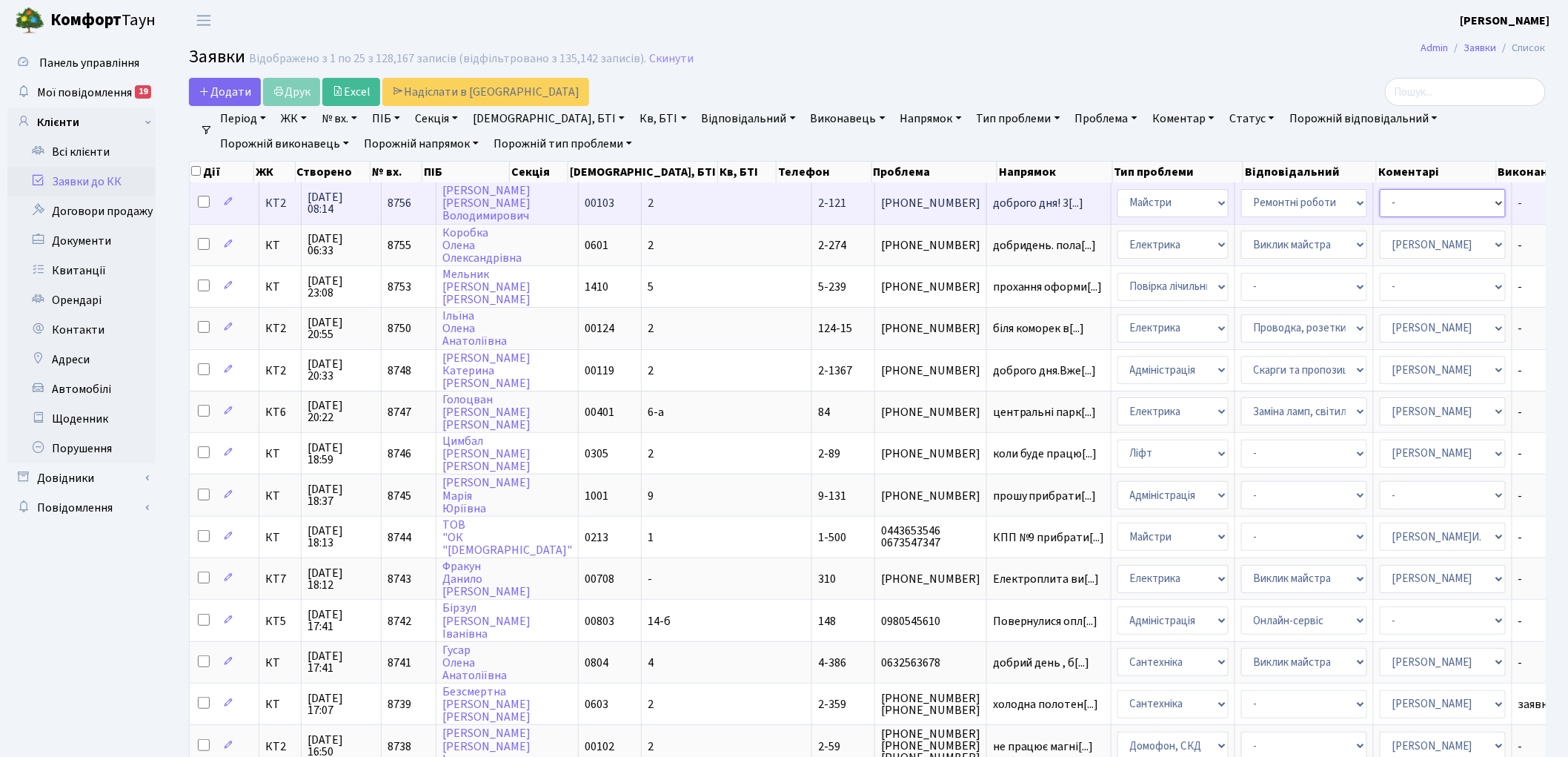
click at [1380, 208] on select "- Адміністратор ЖК ДП Адміністратор ЖК КТ Адміністратор ЖК СП Вижул В. В. Горді…" at bounding box center [1443, 203] width 126 height 28
select select "42"
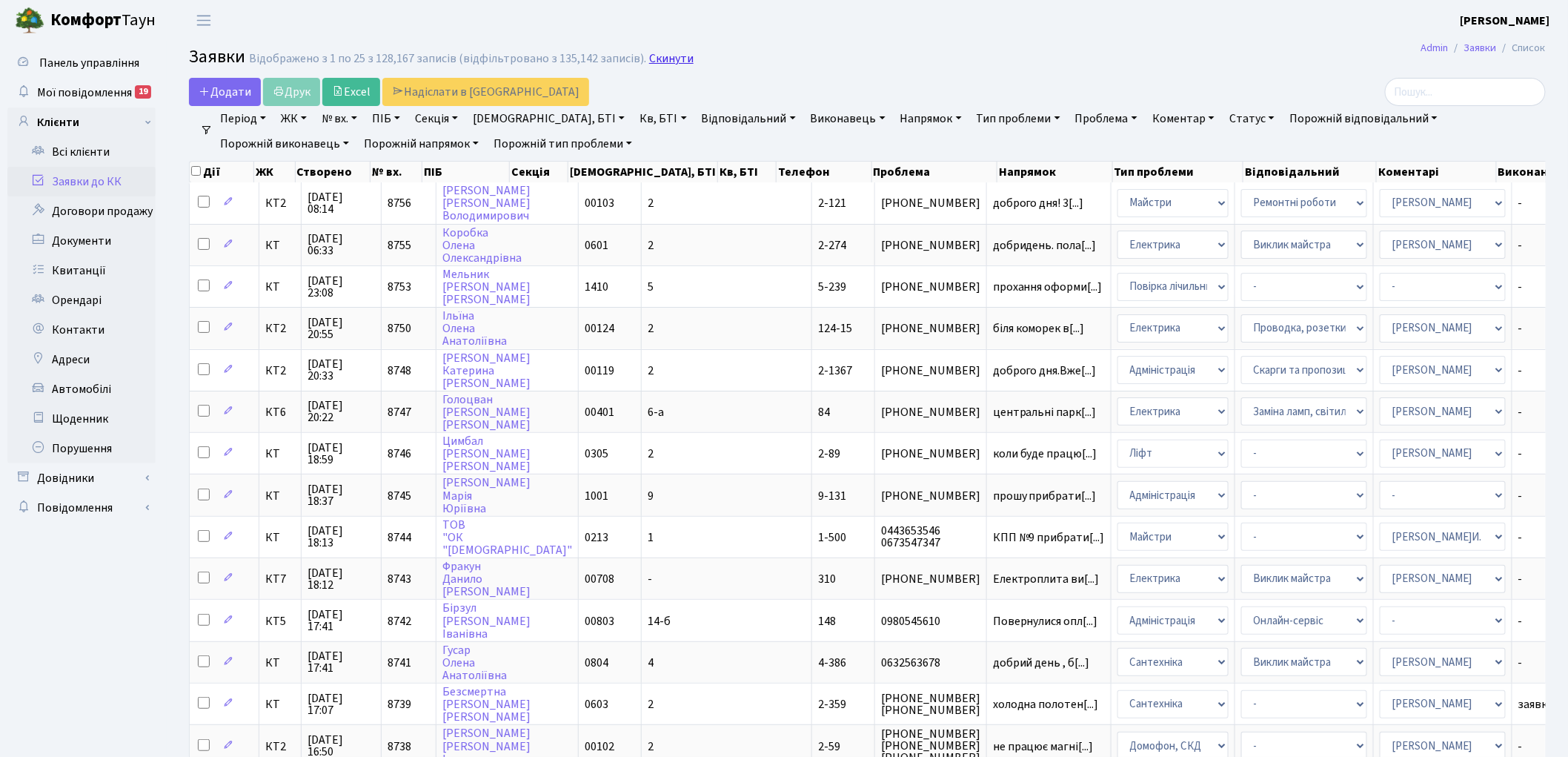
click at [663, 57] on link "Скинути" at bounding box center [671, 59] width 45 height 14
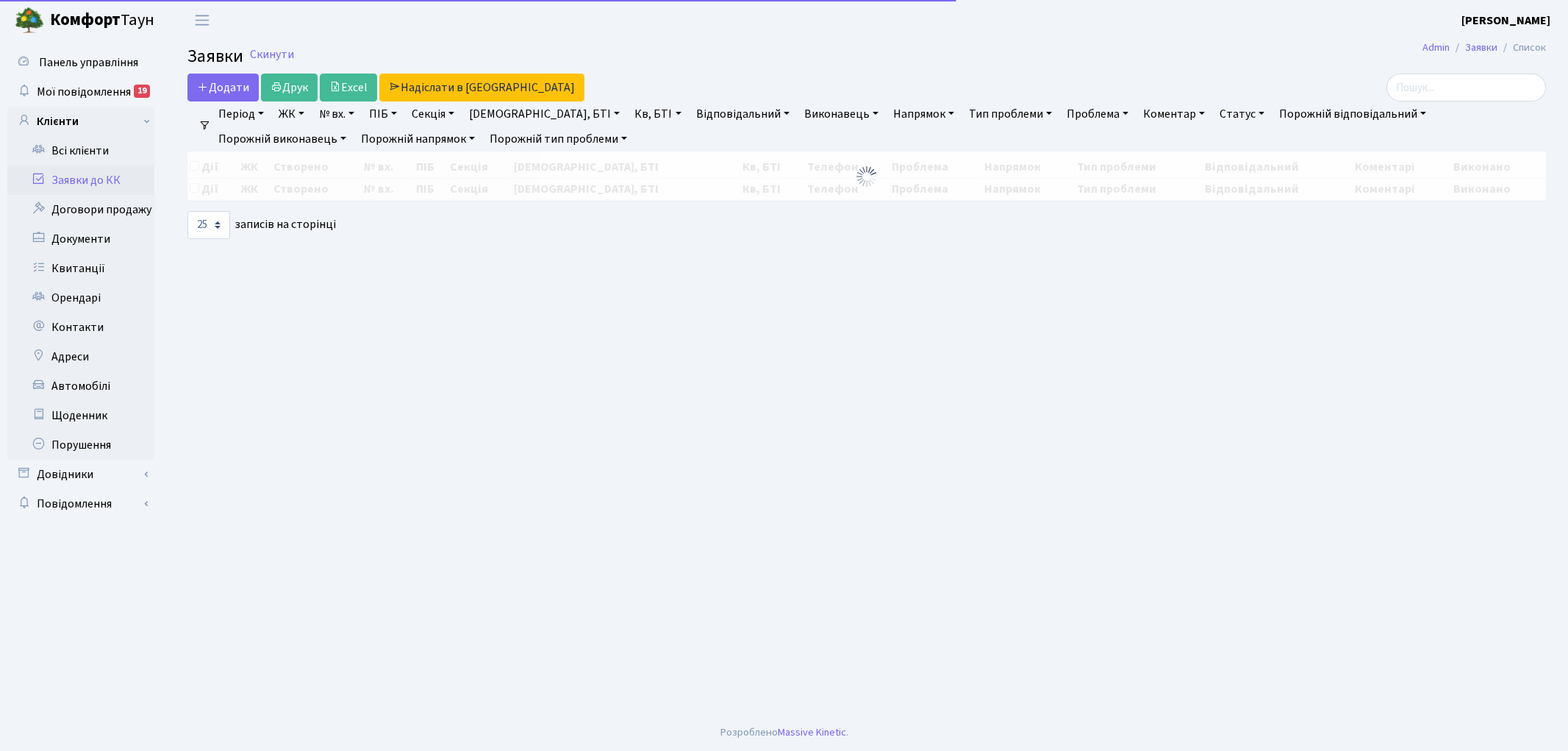
select select "25"
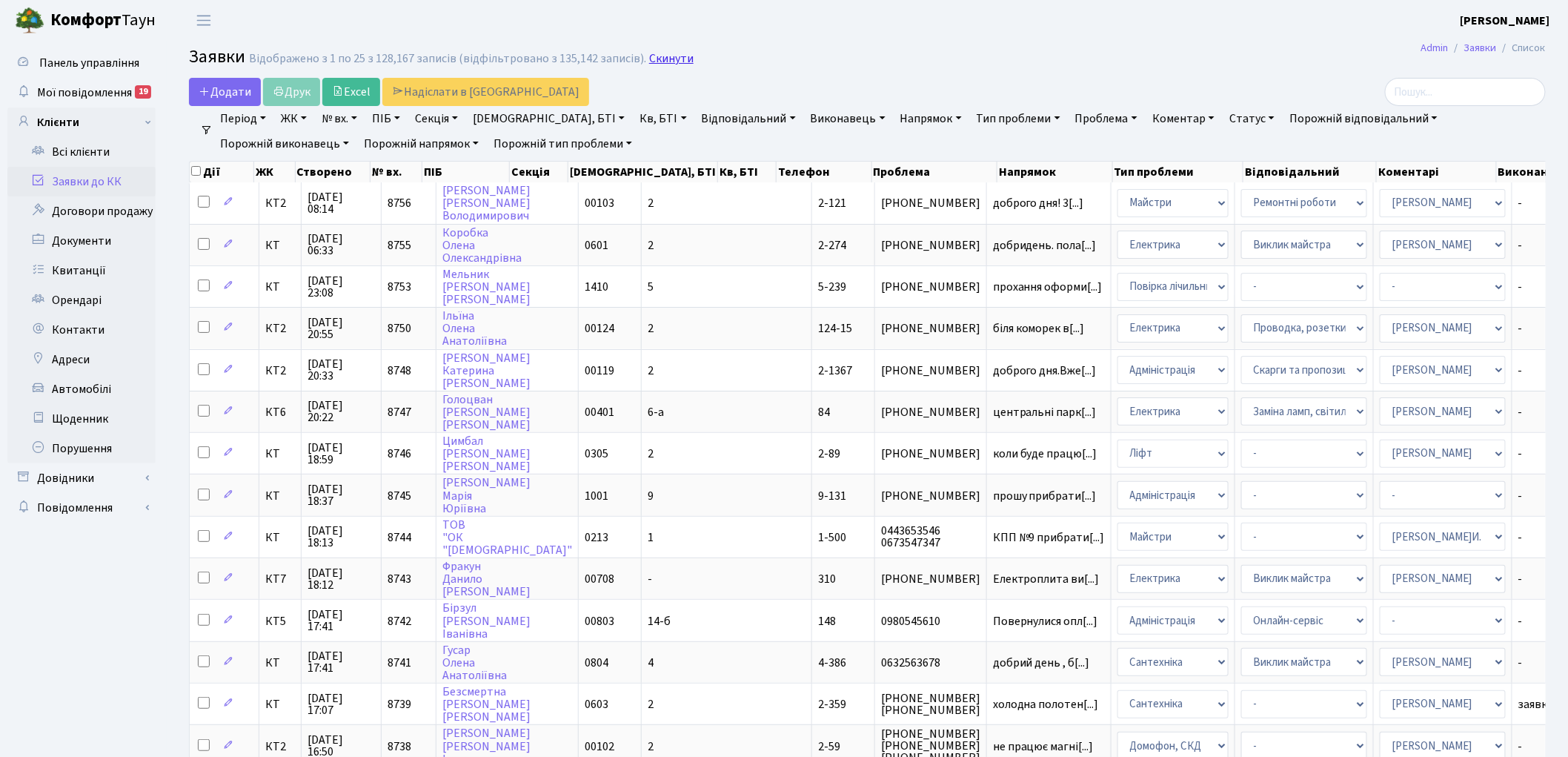
click at [649, 61] on link "Скинути" at bounding box center [671, 59] width 45 height 14
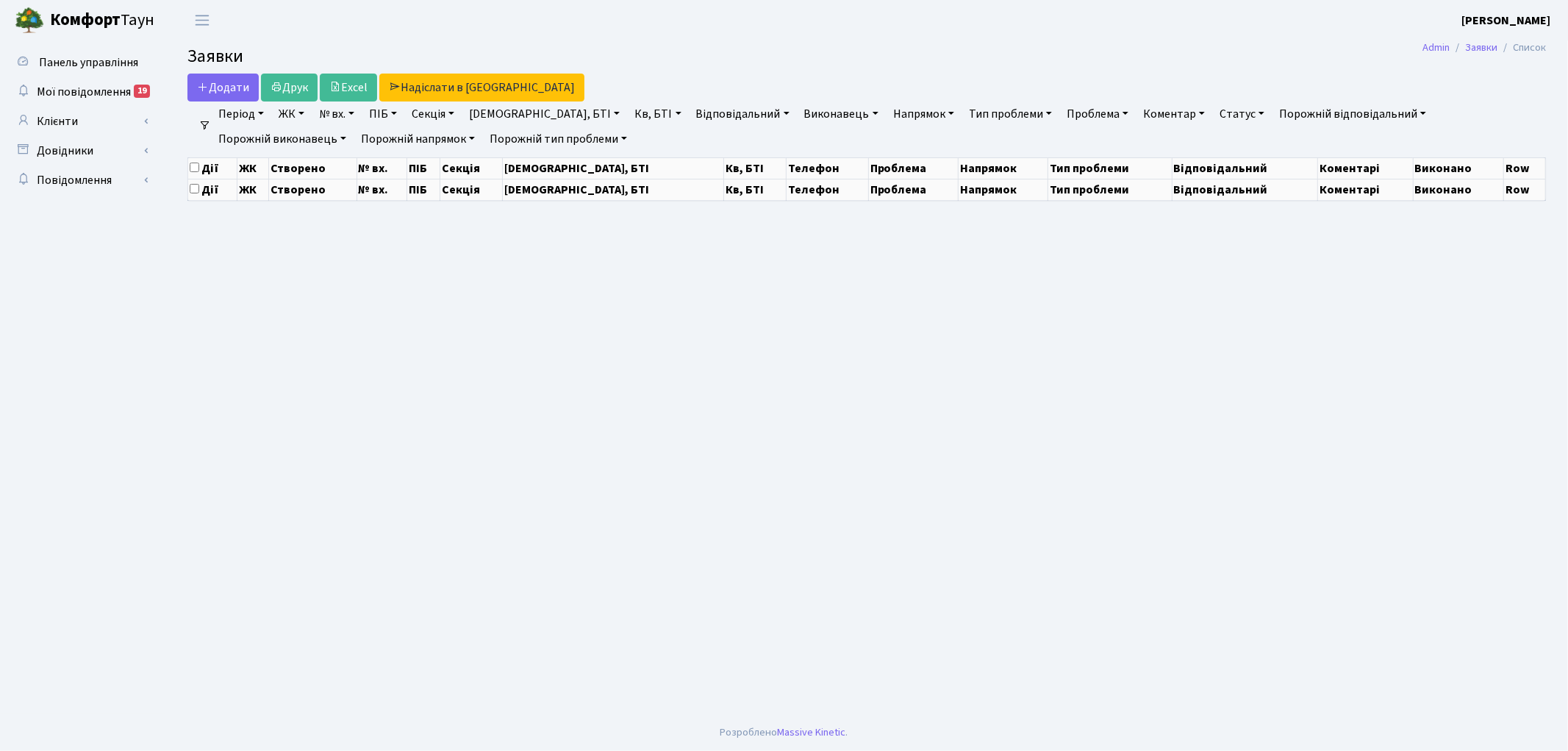
select select "25"
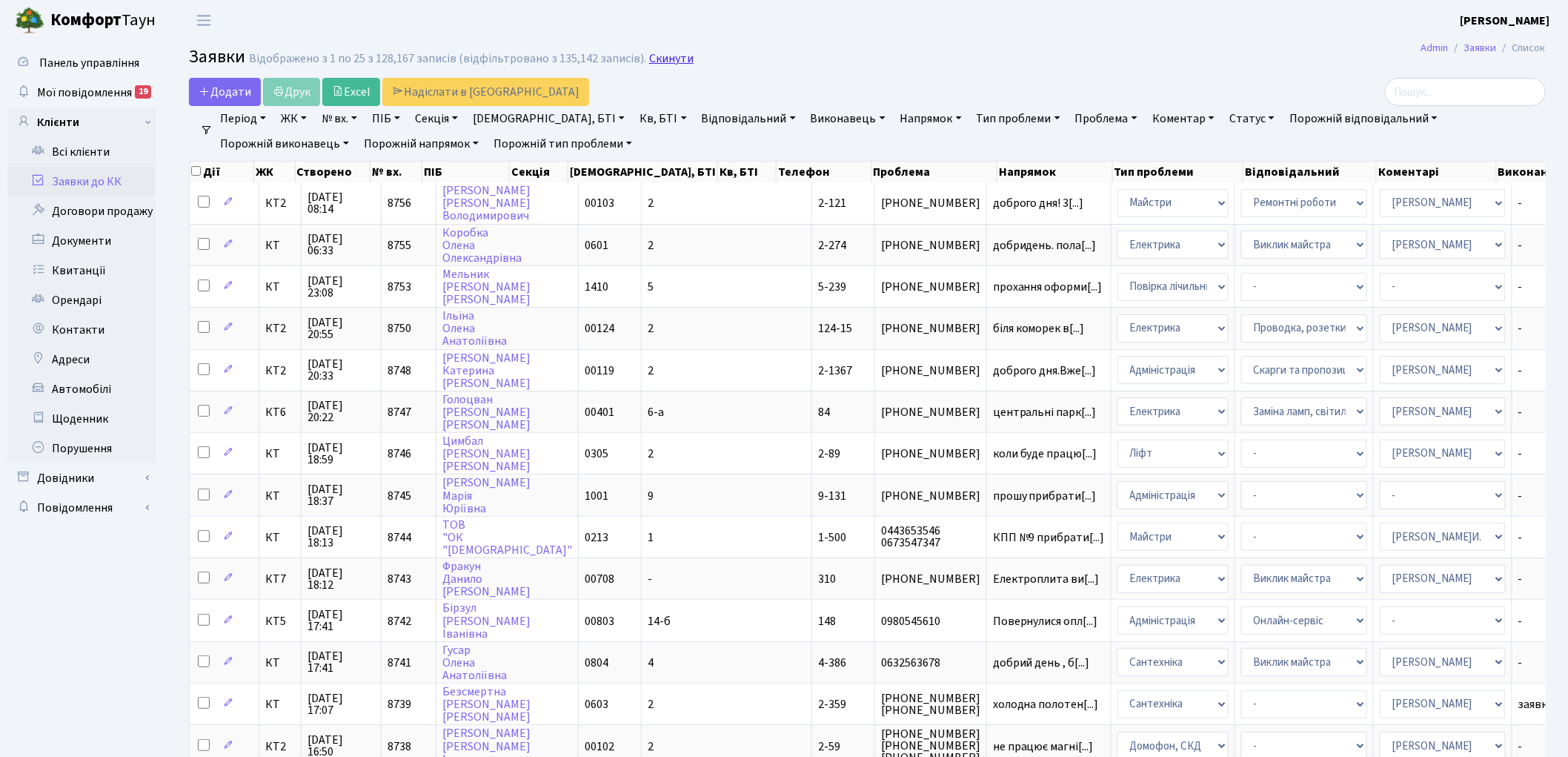
click at [649, 59] on link "Скинути" at bounding box center [671, 59] width 45 height 14
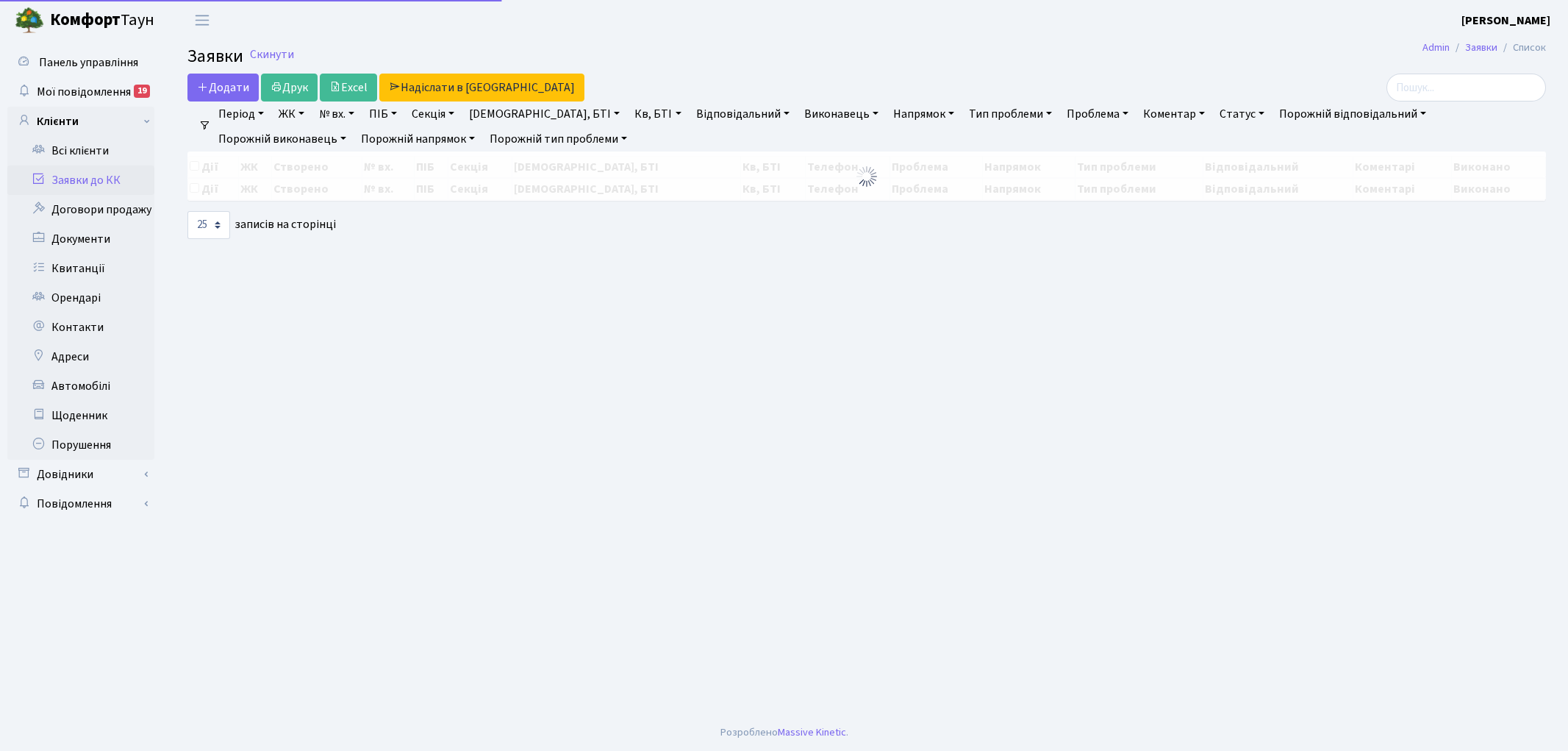
select select "25"
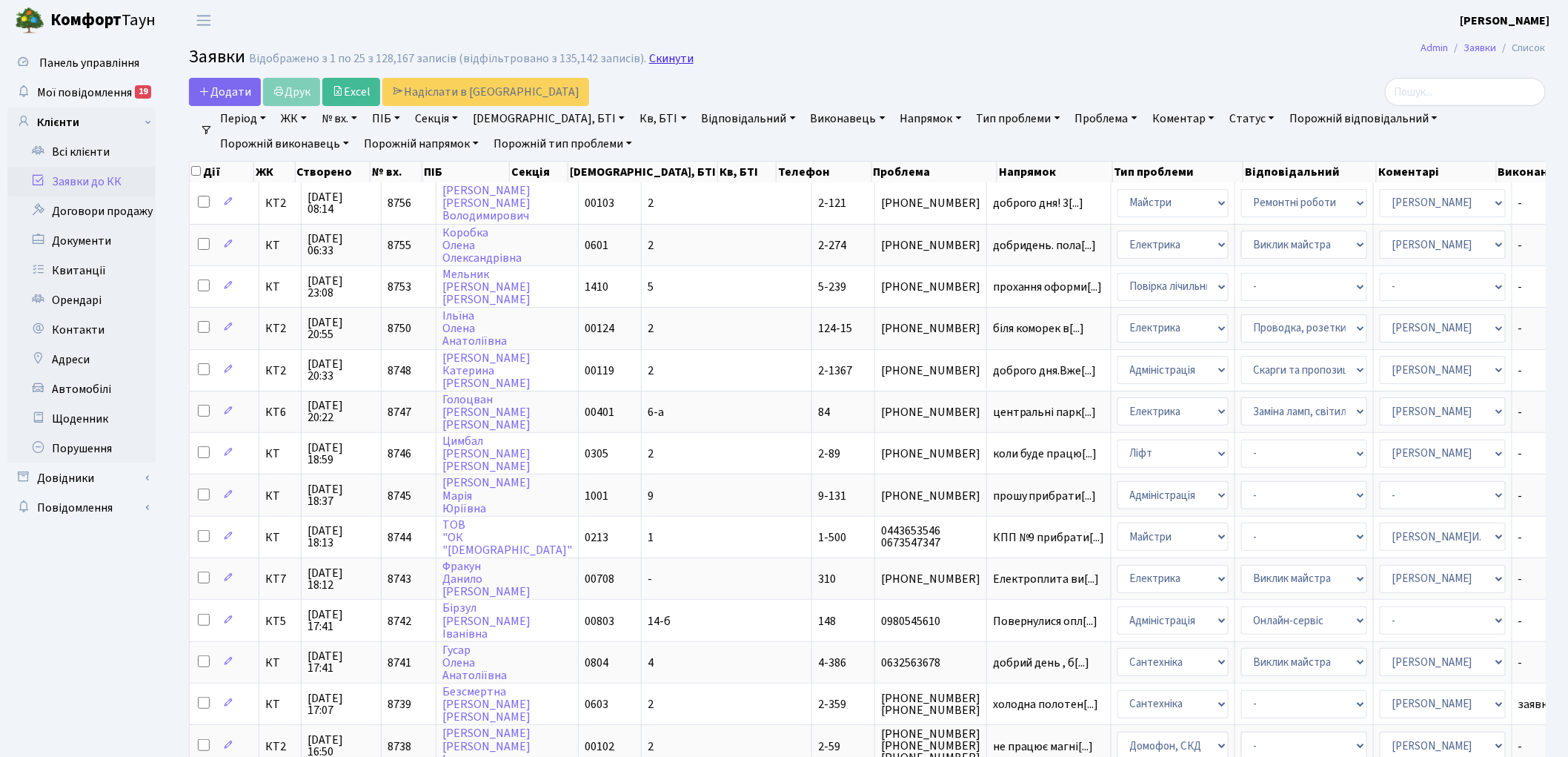
click at [666, 62] on link "Скинути" at bounding box center [671, 59] width 45 height 14
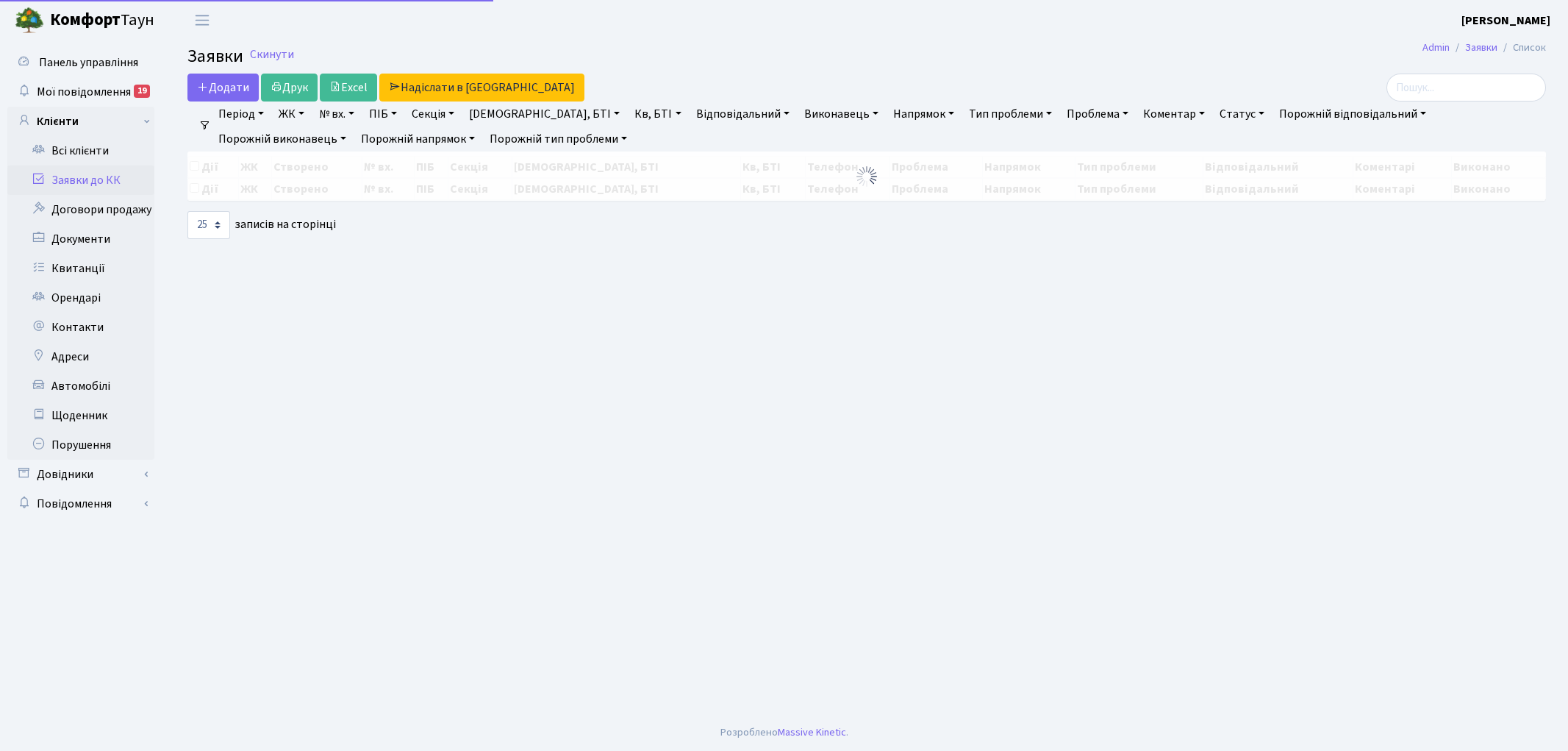
select select "25"
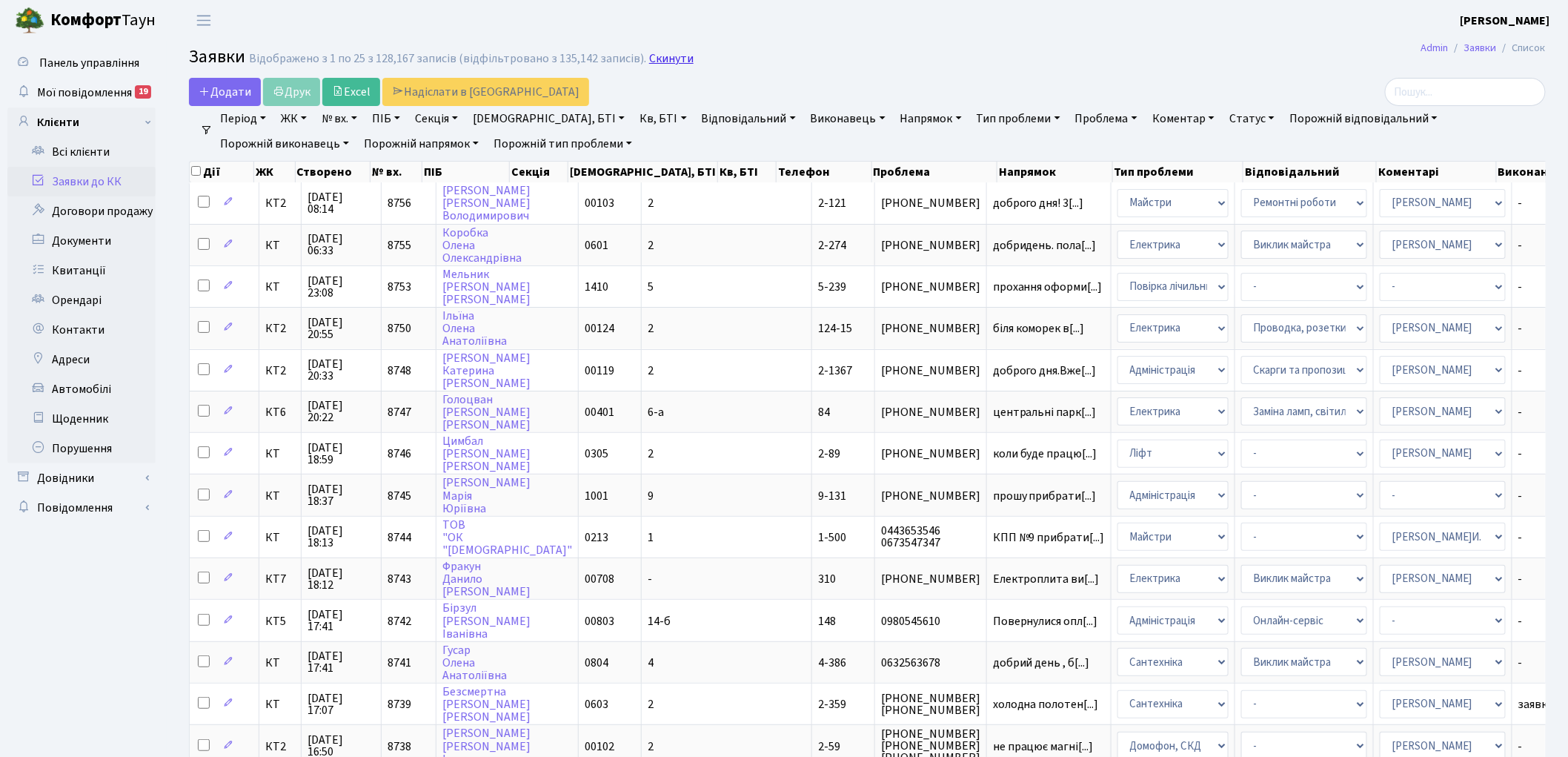
click at [655, 61] on link "Скинути" at bounding box center [671, 59] width 45 height 14
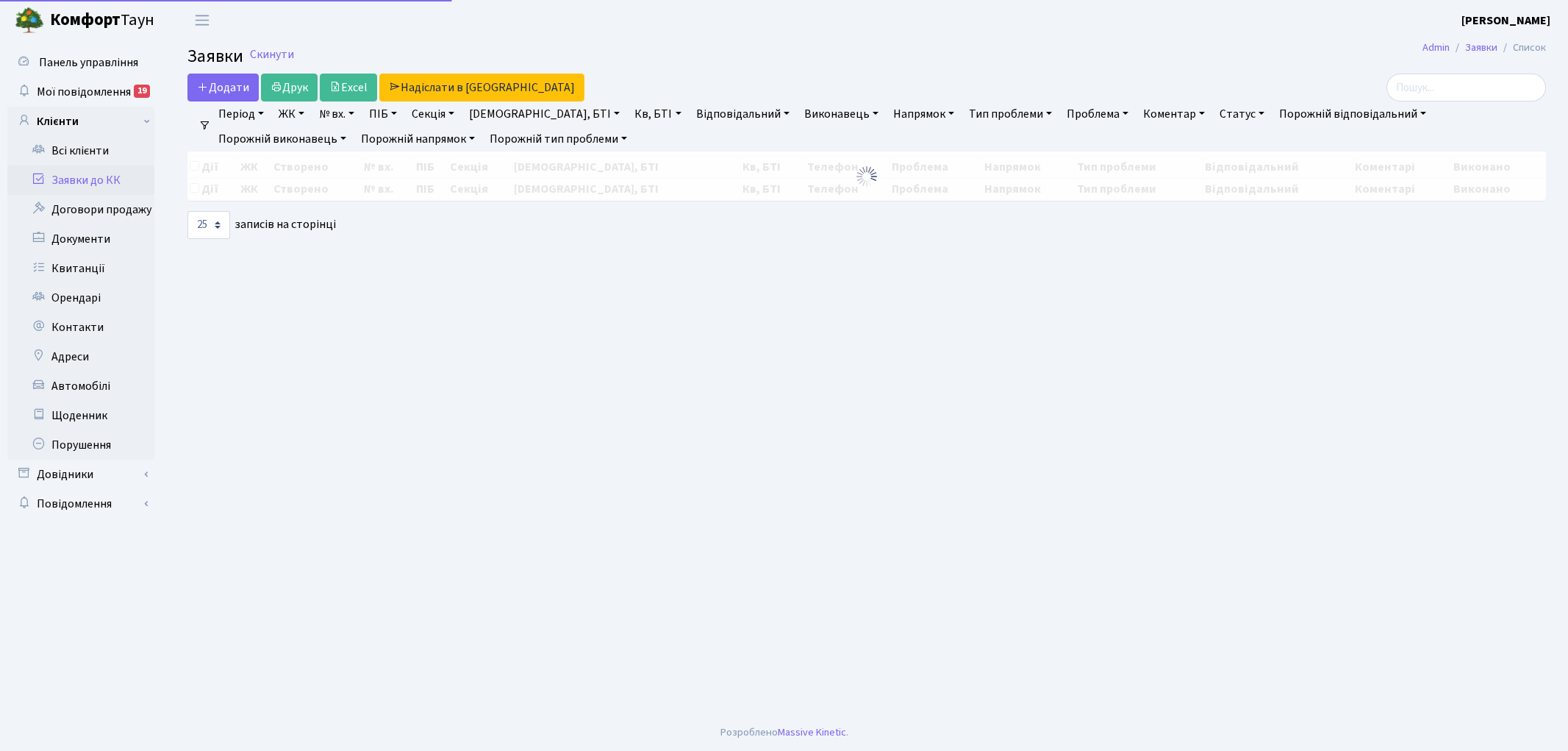
select select "25"
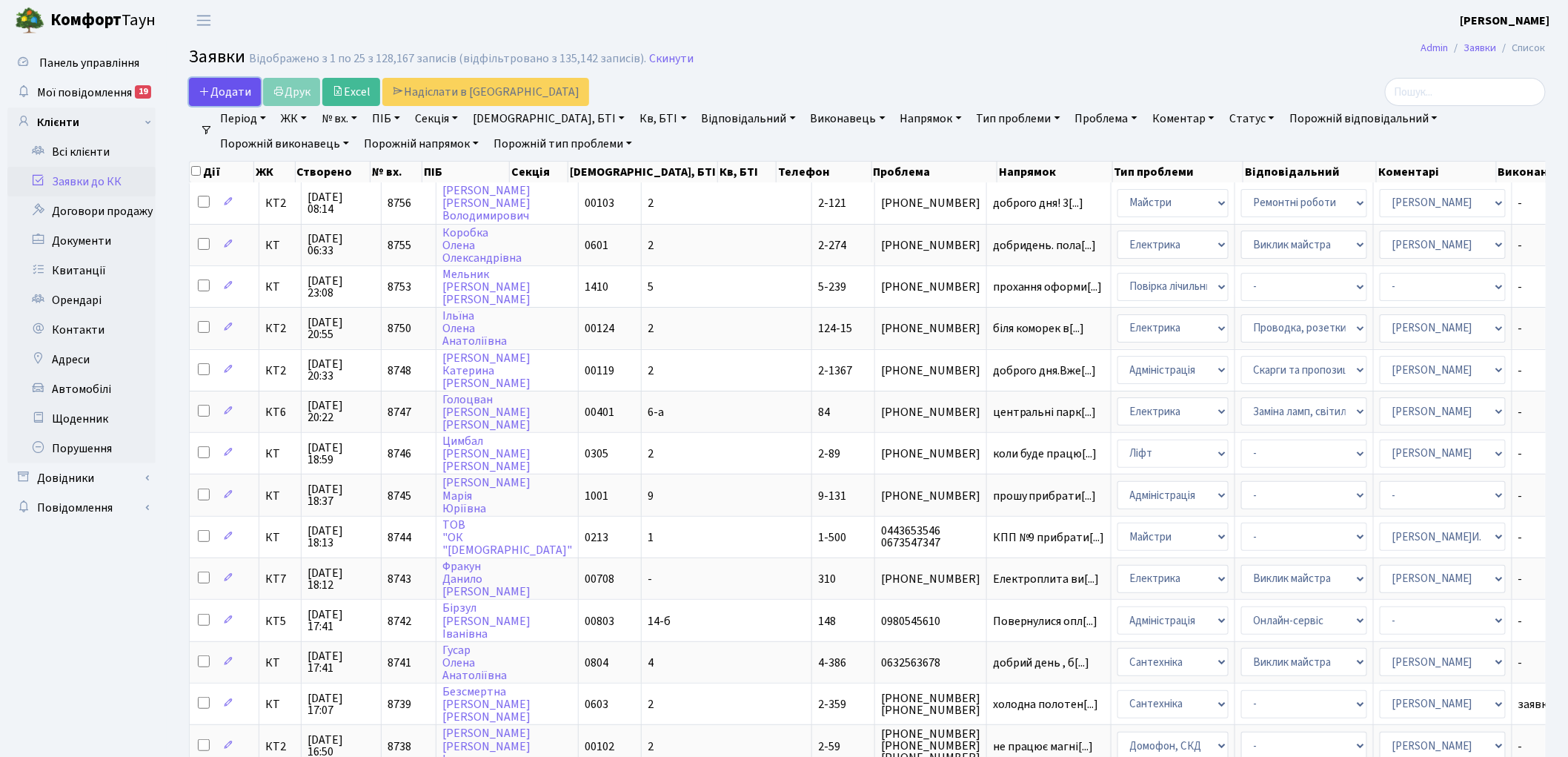
click at [225, 91] on span "Додати" at bounding box center [225, 92] width 53 height 16
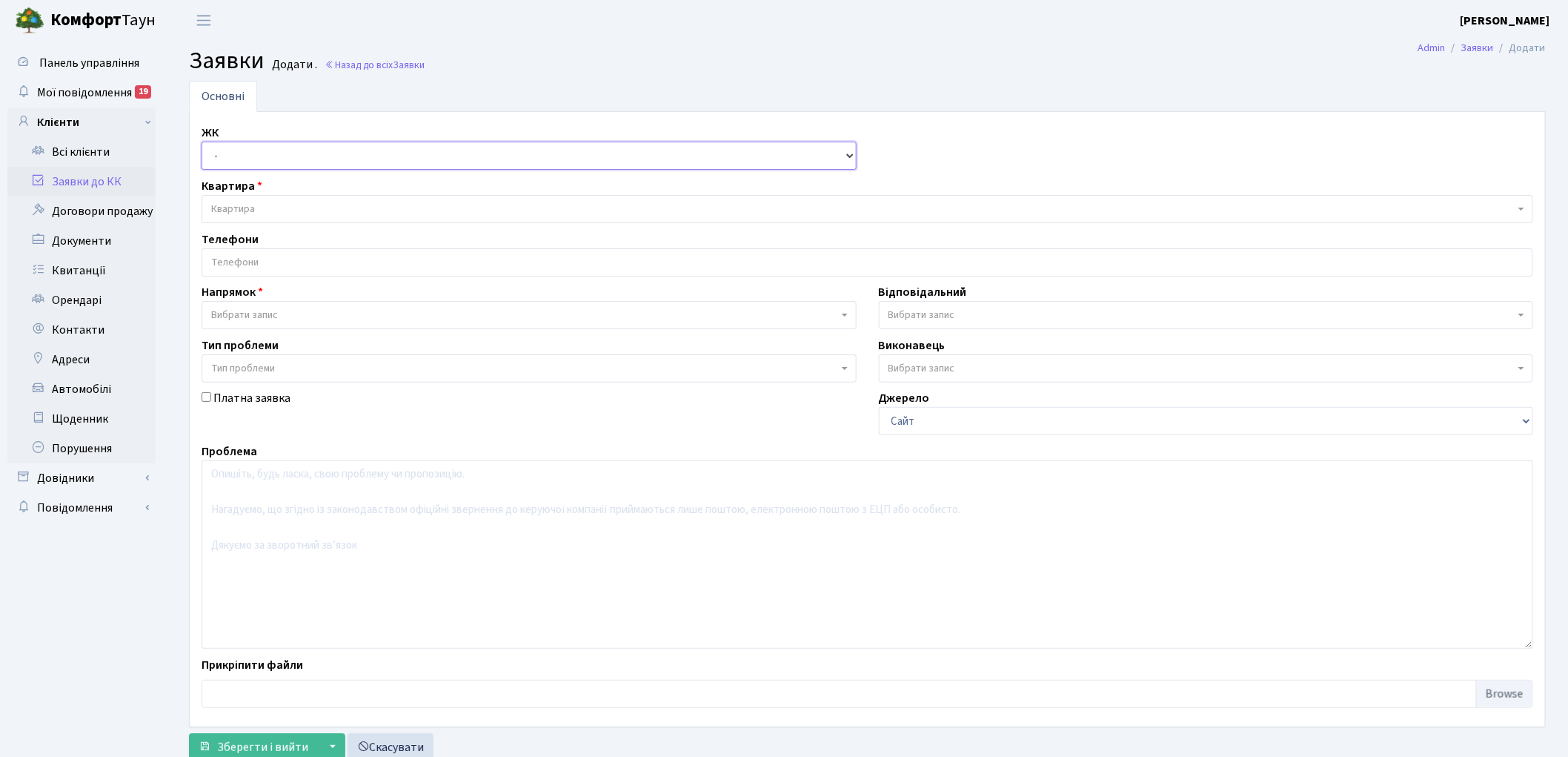
click at [243, 158] on select "- КТ, вул. Регенераторна, 4 КТ2, просп. [STREET_ADDRESS] [STREET_ADDRESS] [PERS…" at bounding box center [528, 155] width 656 height 28
select select "271"
click at [201, 142] on select "- КТ, вул. Регенераторна, 4 КТ2, просп. [STREET_ADDRESS] [STREET_ADDRESS] [PERS…" at bounding box center [528, 155] width 656 height 28
select select
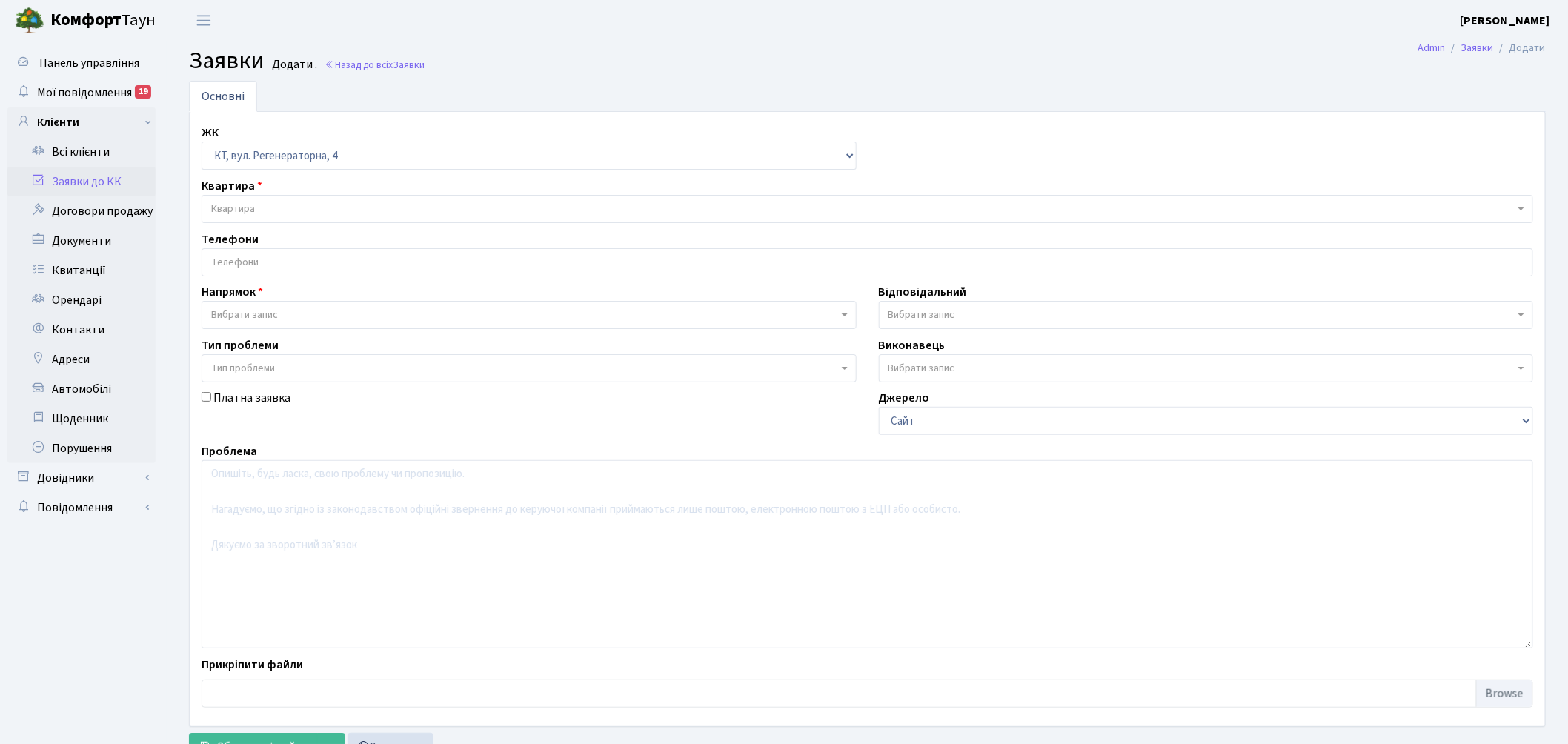
click at [278, 206] on span "Квартира" at bounding box center [863, 208] width 1304 height 15
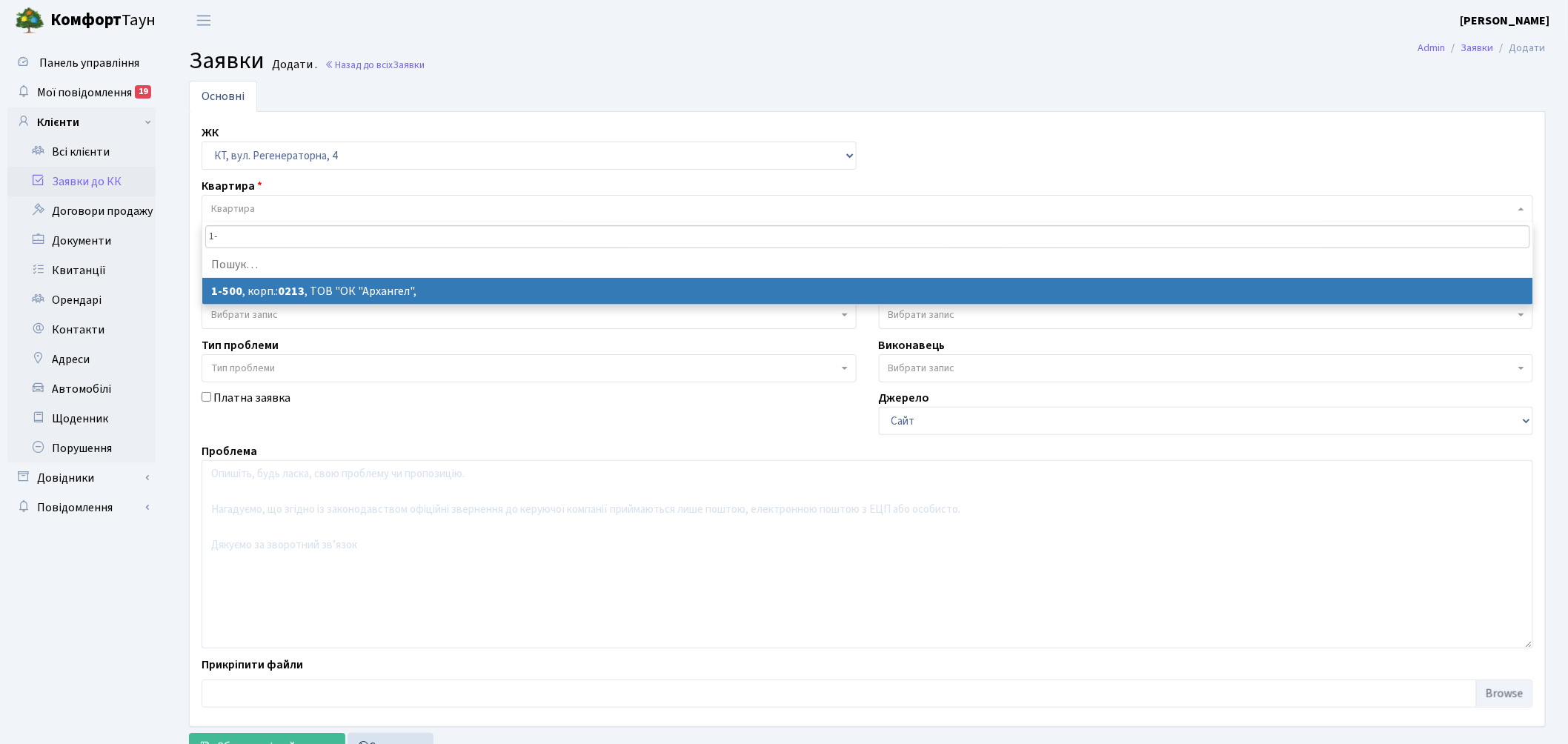
type input "1"
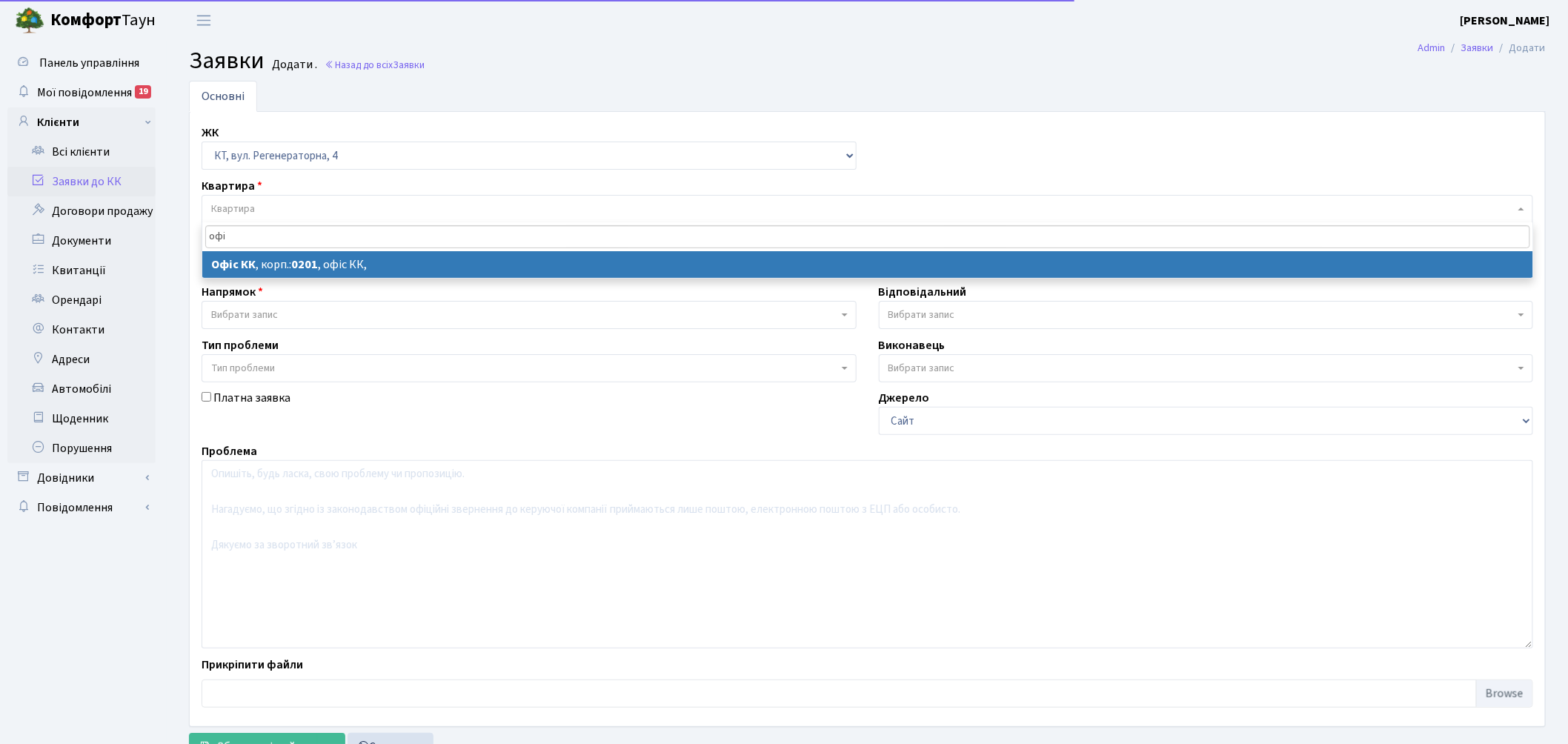
type input "офі"
select select
select select "4"
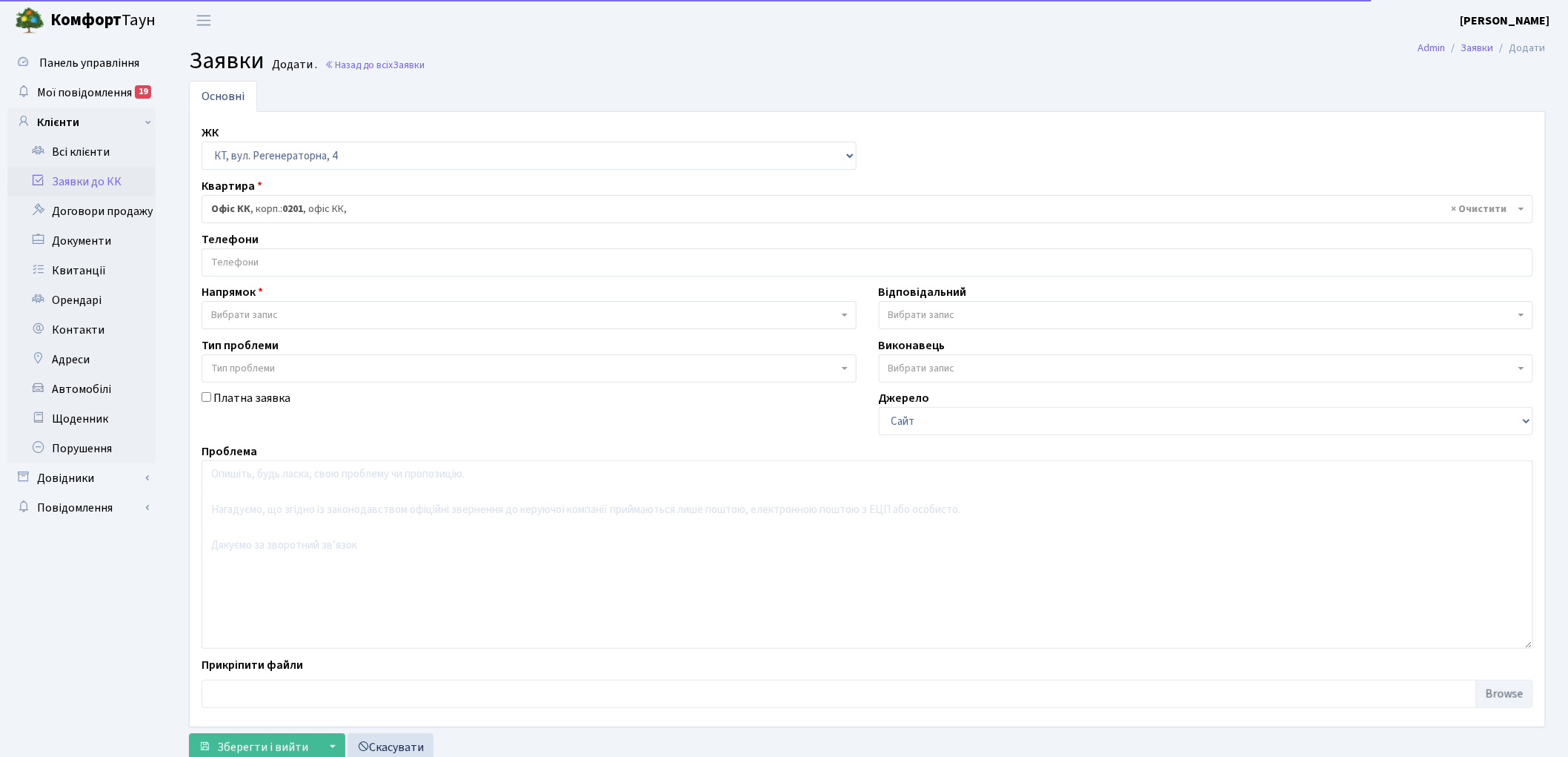
click at [276, 316] on span "Вибрати запис" at bounding box center [244, 315] width 67 height 15
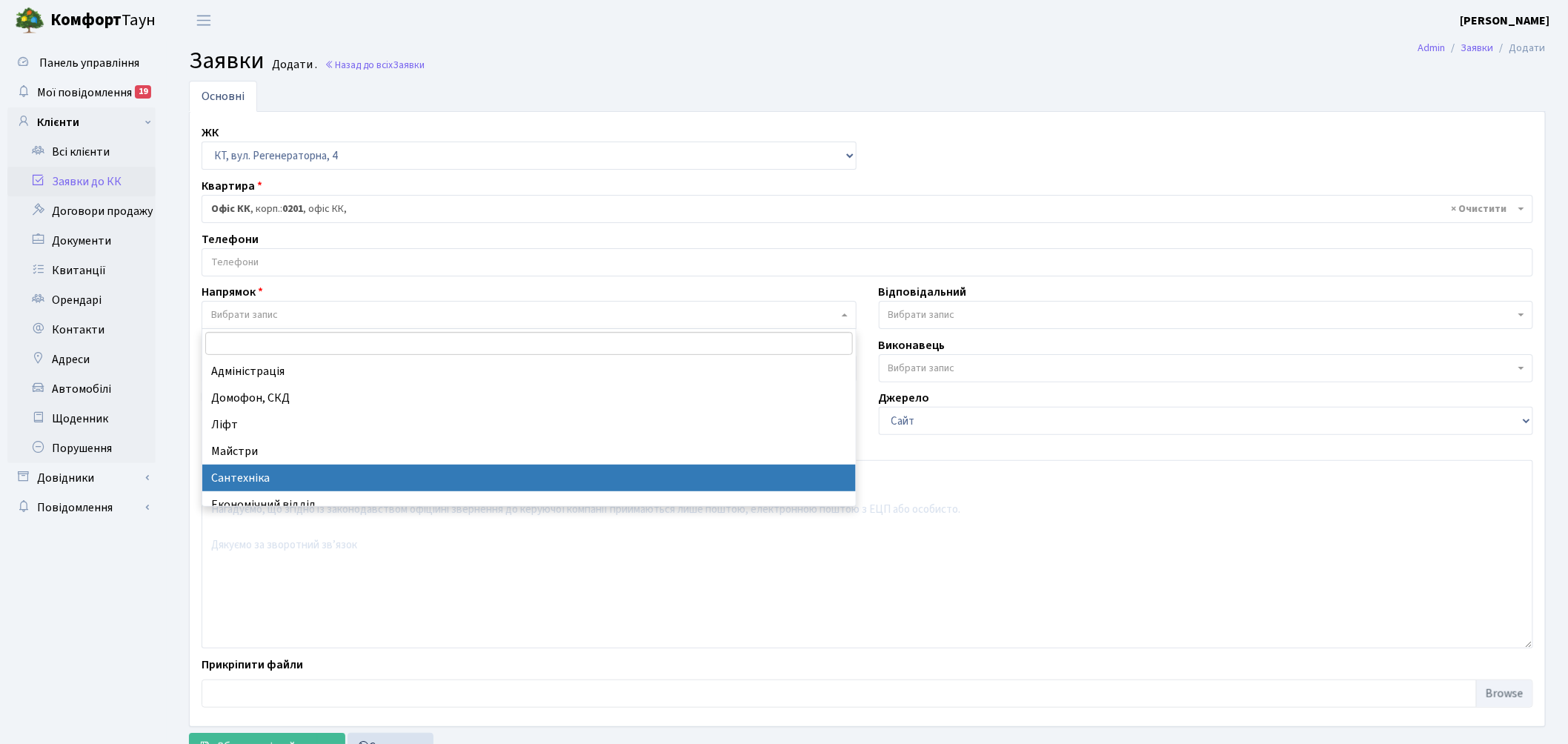
select select "2"
select select
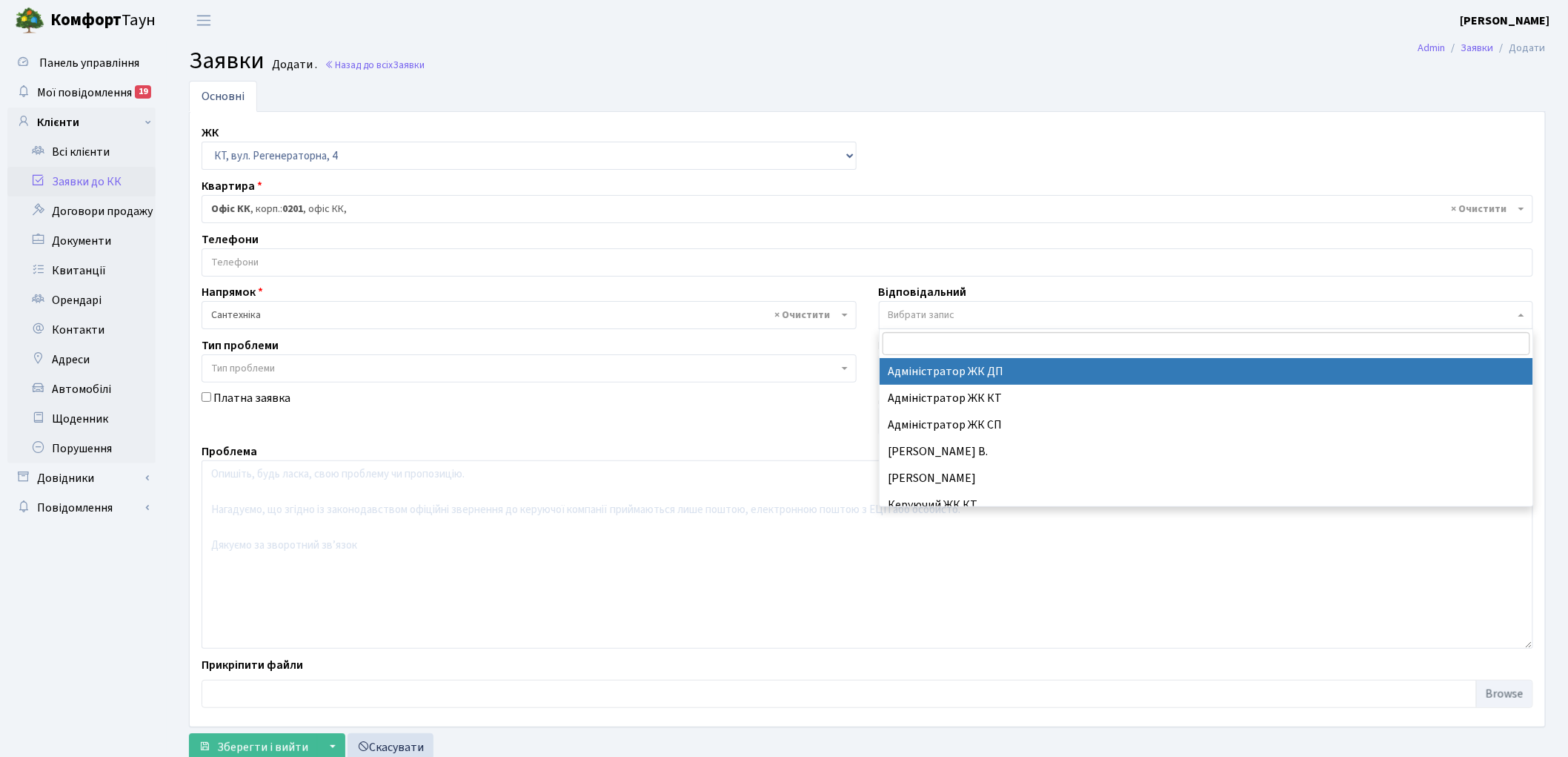
click at [942, 311] on span "Вибрати запис" at bounding box center [922, 315] width 67 height 15
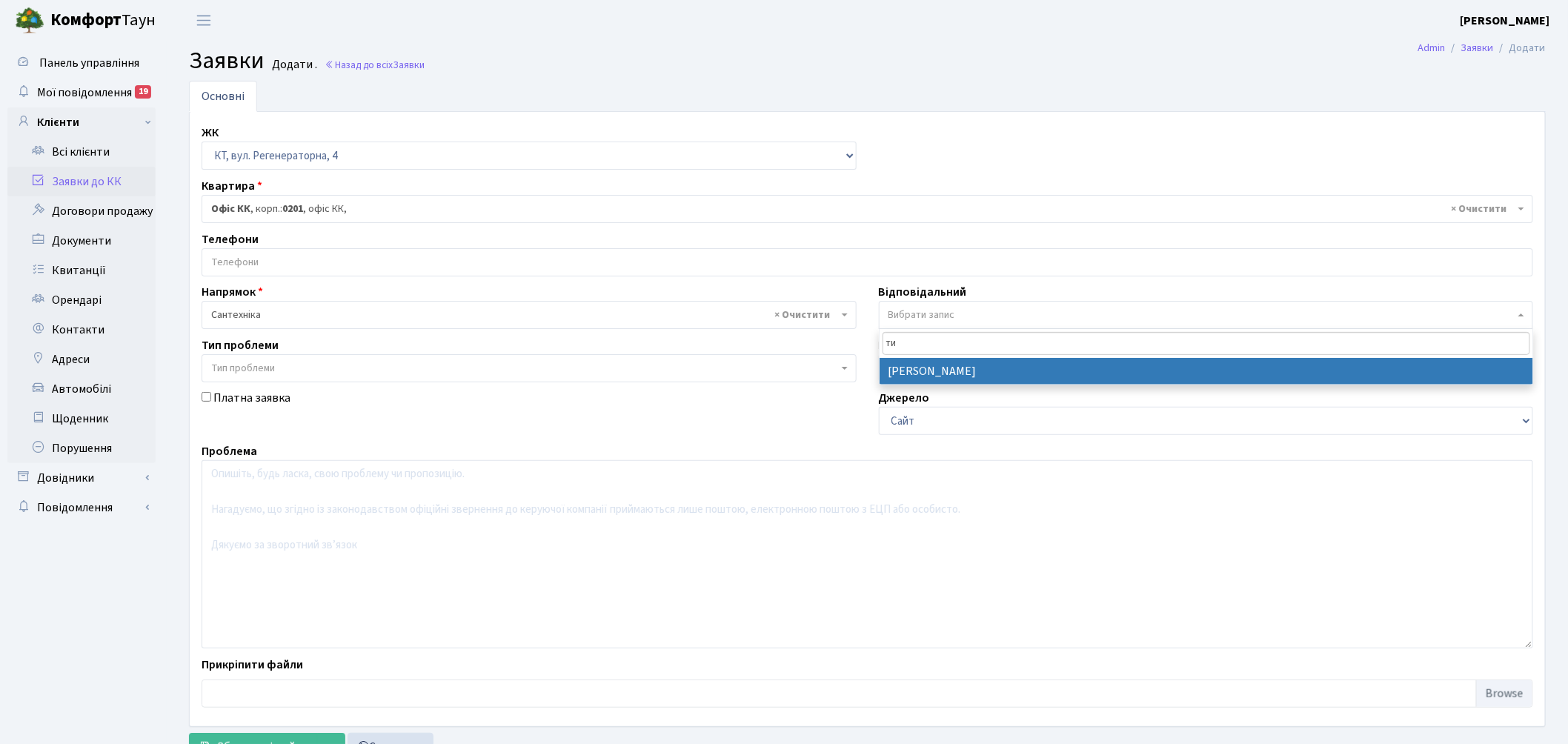
type input "ти"
drag, startPoint x: 923, startPoint y: 370, endPoint x: 591, endPoint y: 480, distance: 349.7
select select "67"
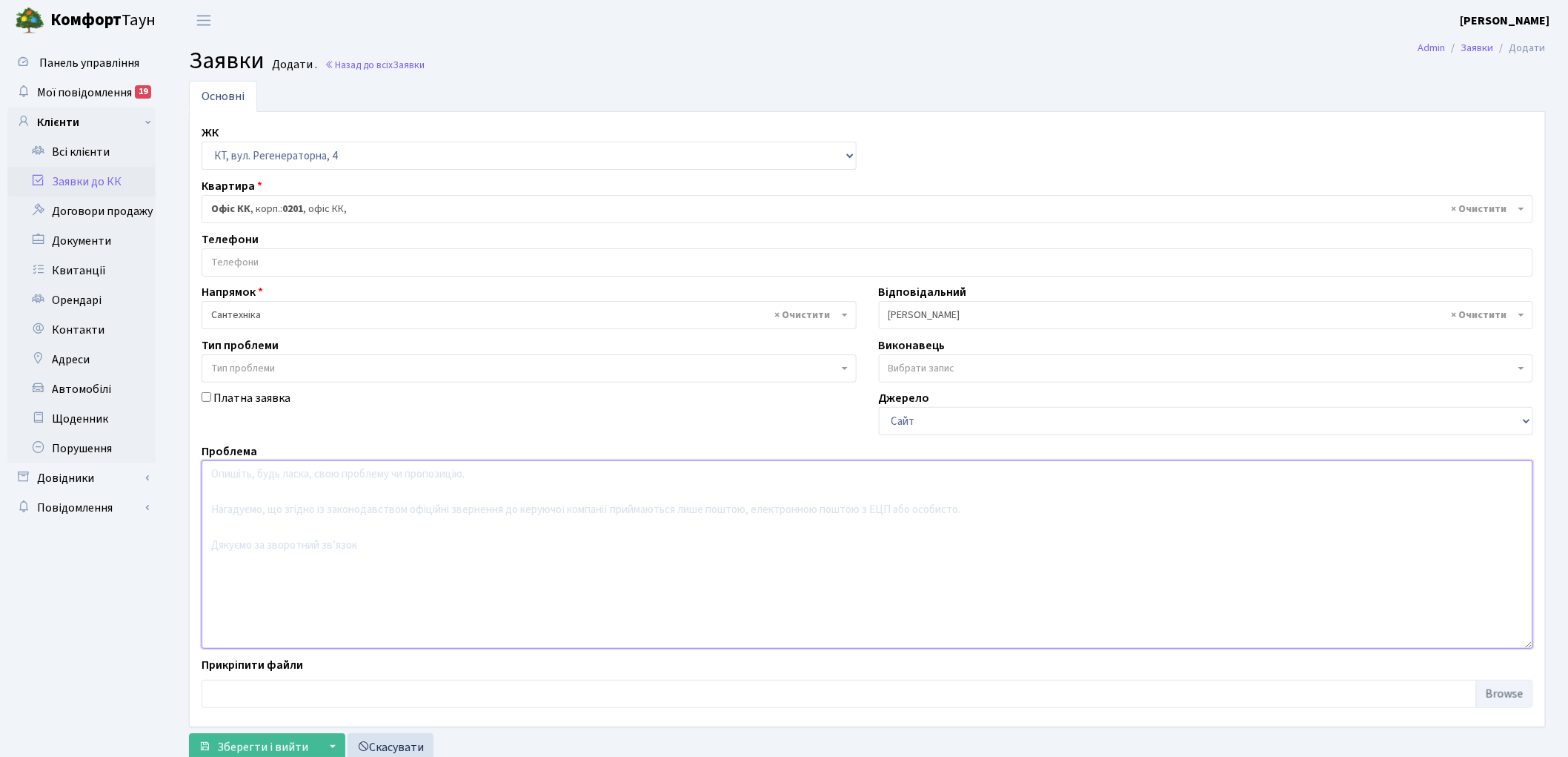
click at [335, 572] on textarea at bounding box center [867, 554] width 1332 height 188
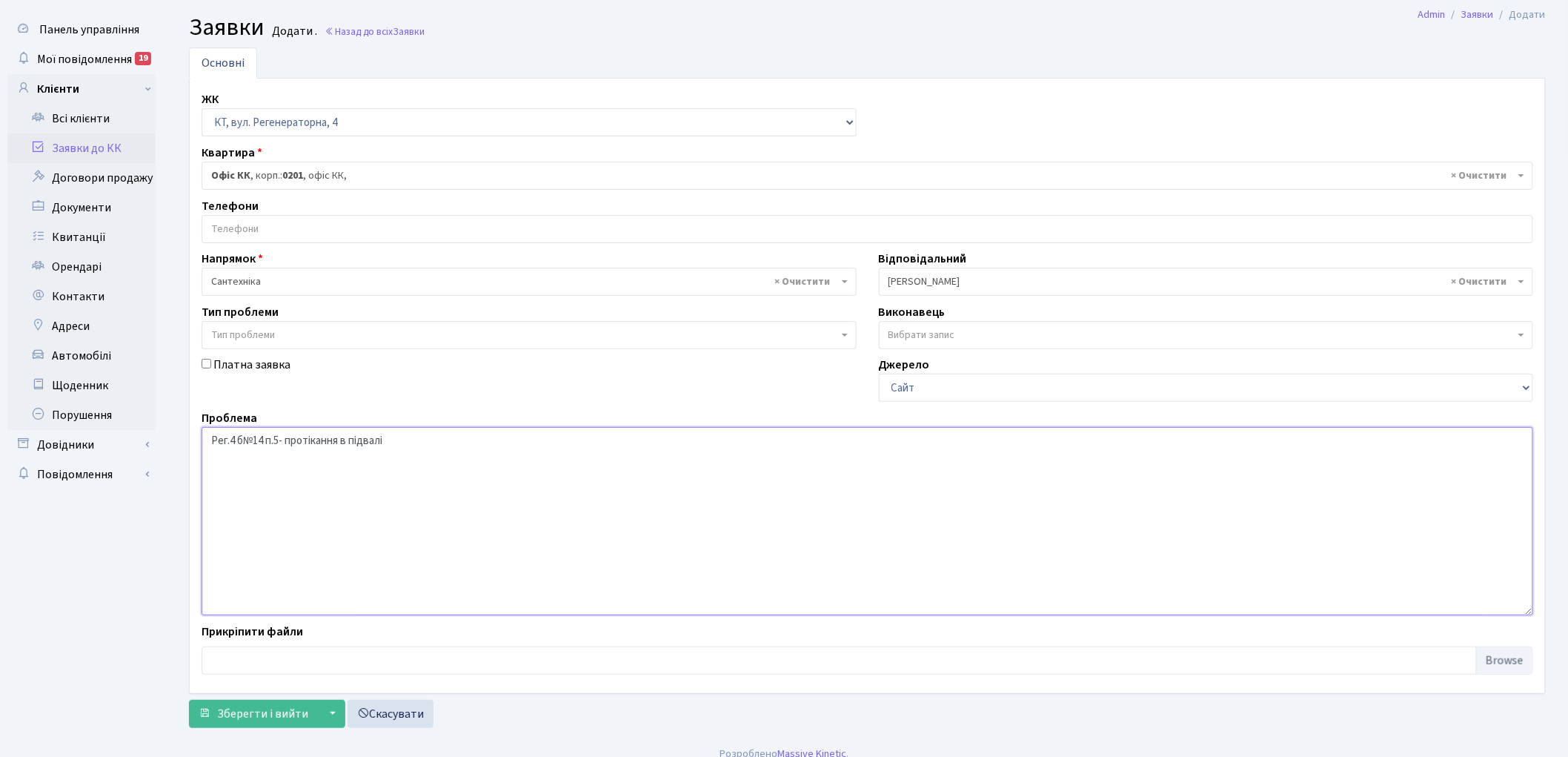
scroll to position [48, 0]
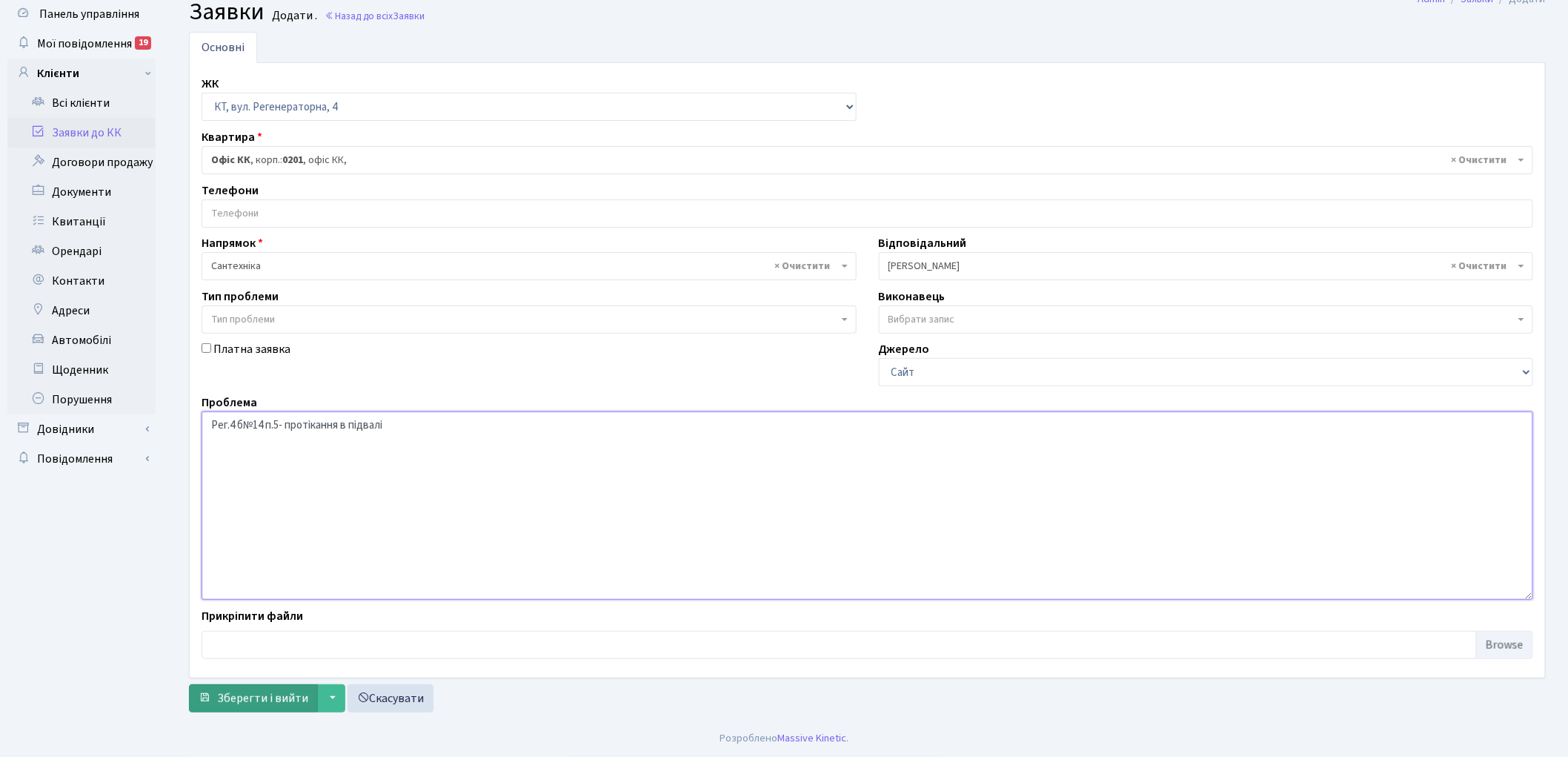
type textarea "Рег.4 б№14 п.5- протікання в підвалі"
click at [239, 699] on span "Зберегти і вийти" at bounding box center [263, 698] width 91 height 16
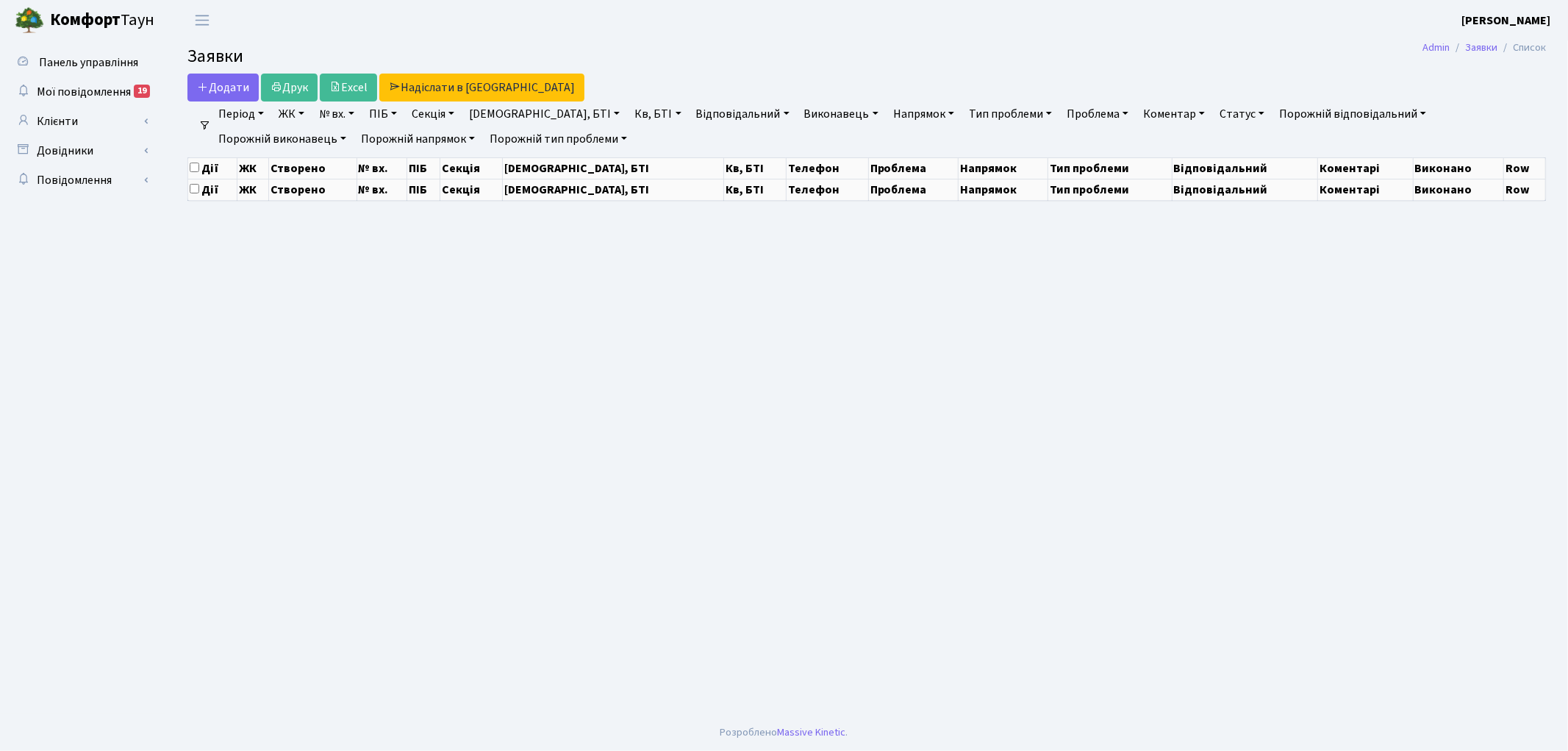
select select "25"
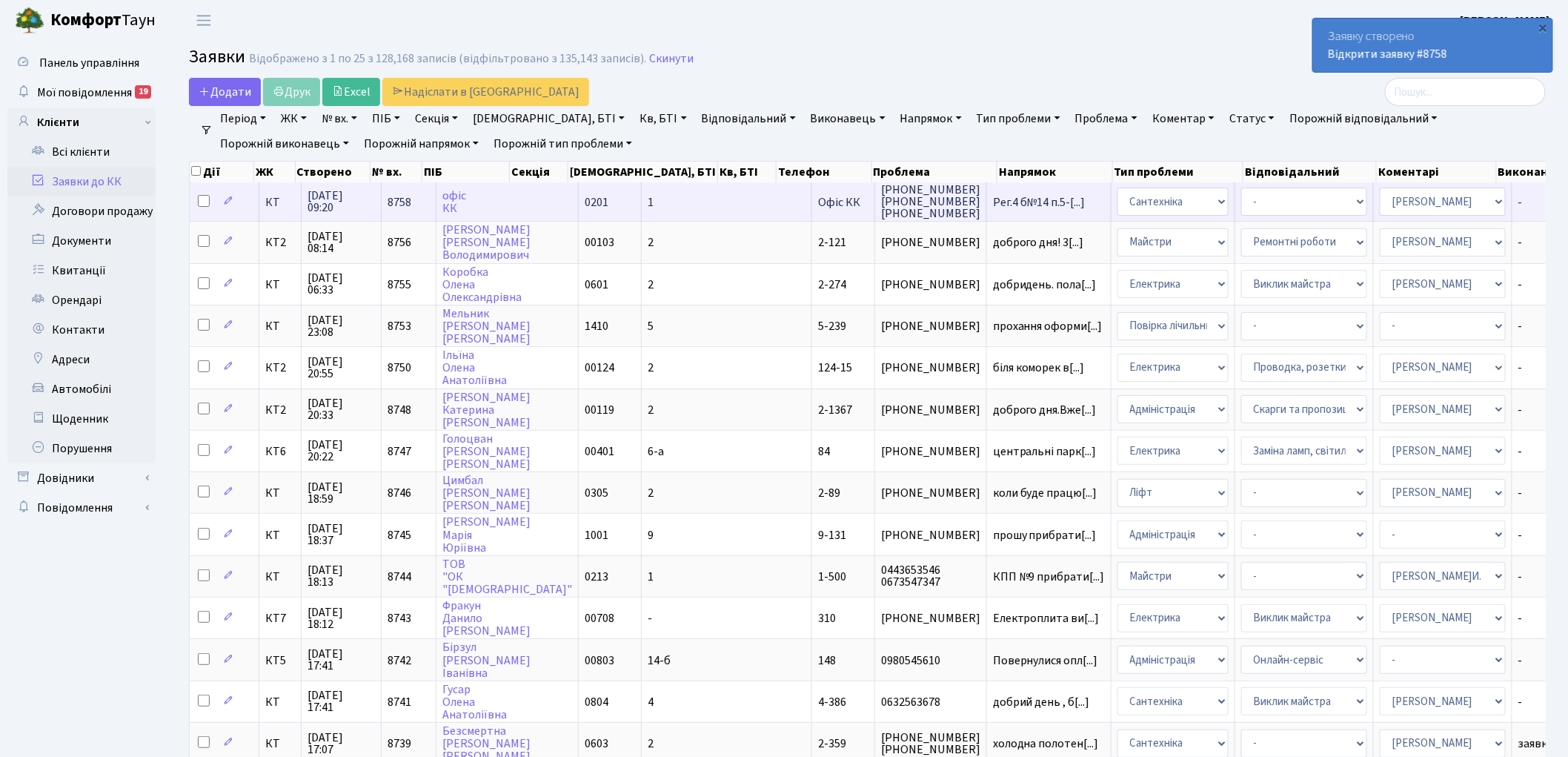
click at [405, 197] on span "8758" at bounding box center [400, 202] width 24 height 16
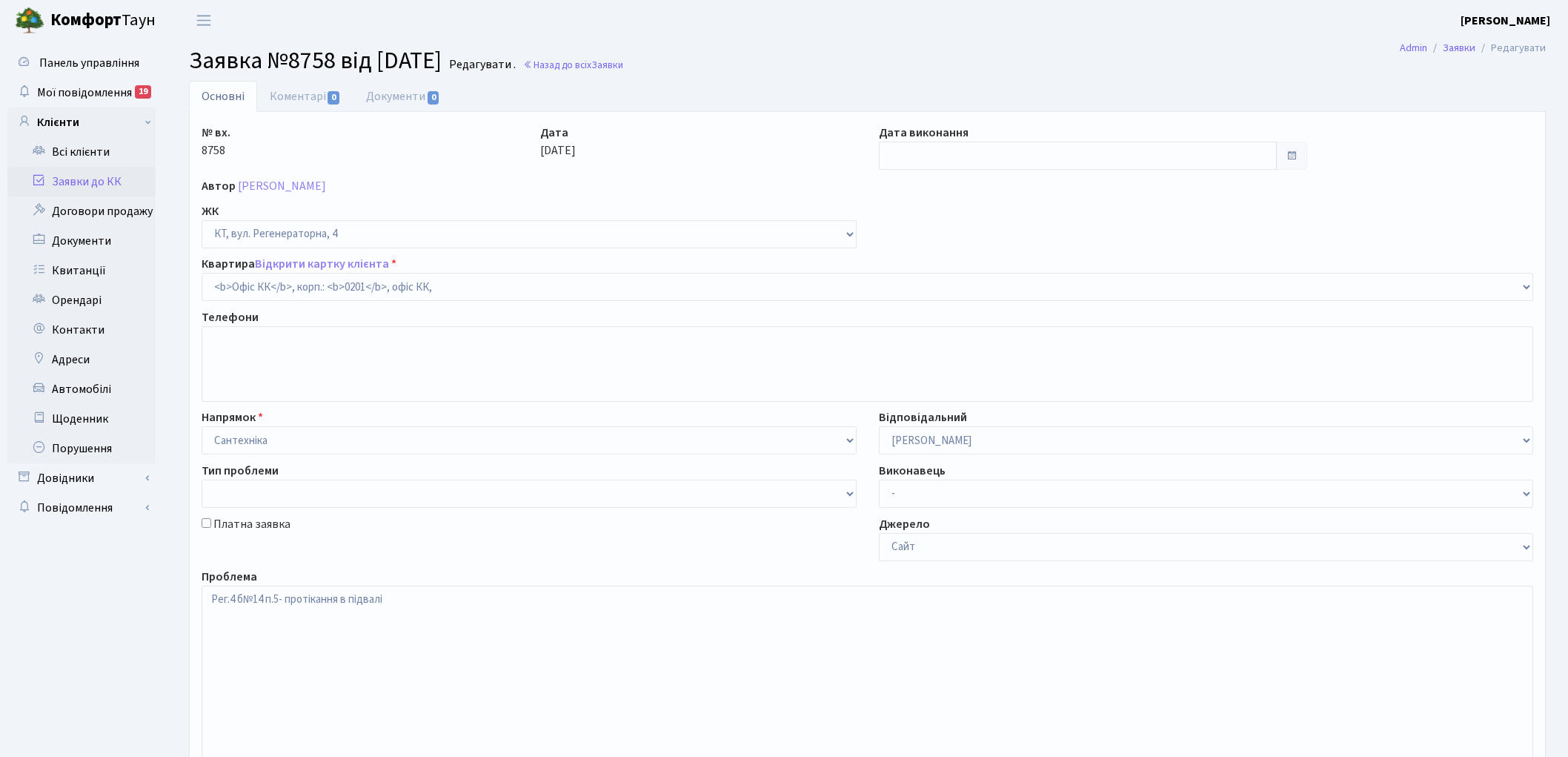
select select "4"
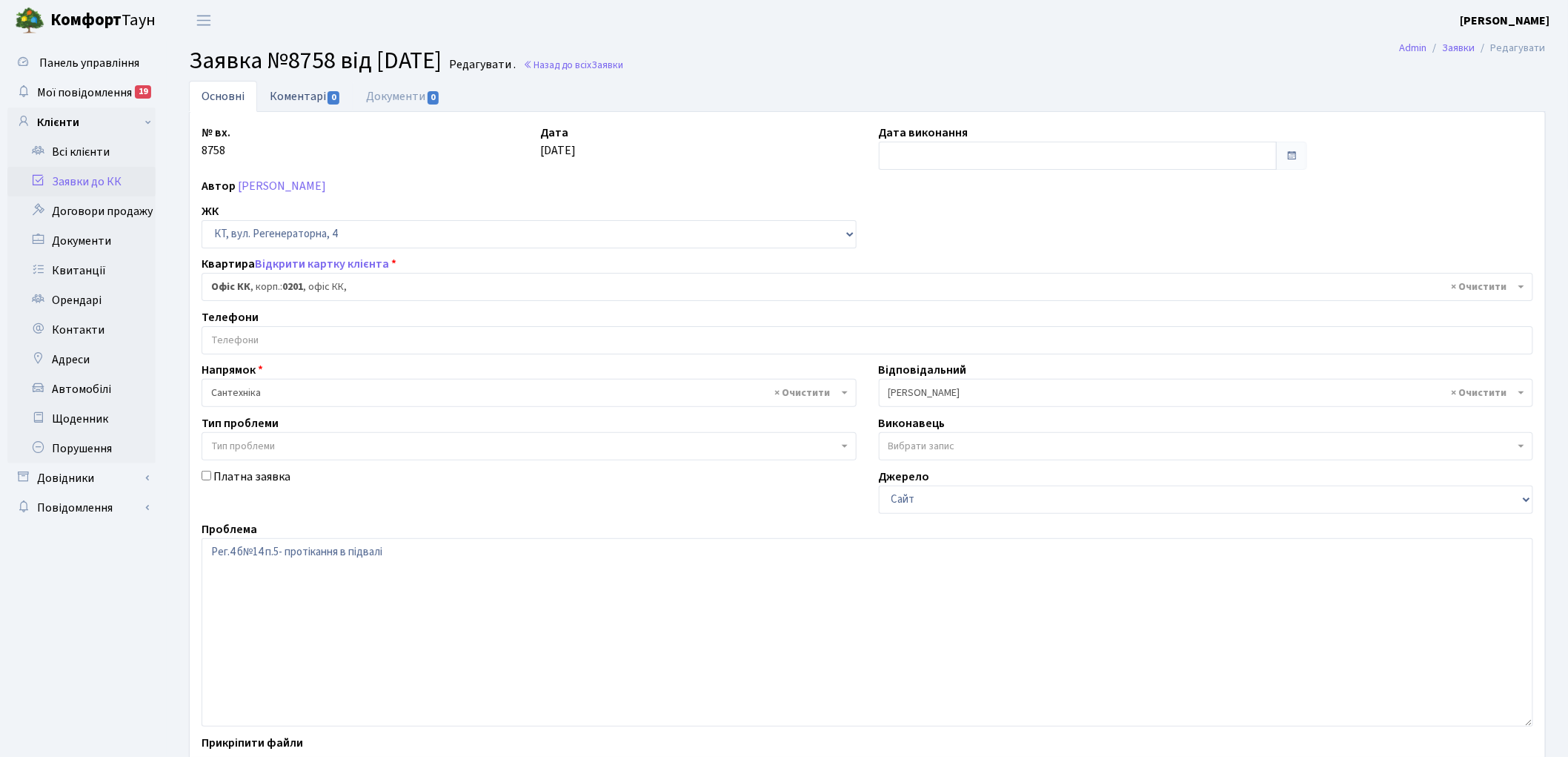
click at [292, 96] on link "Коментарі 0" at bounding box center [304, 95] width 96 height 30
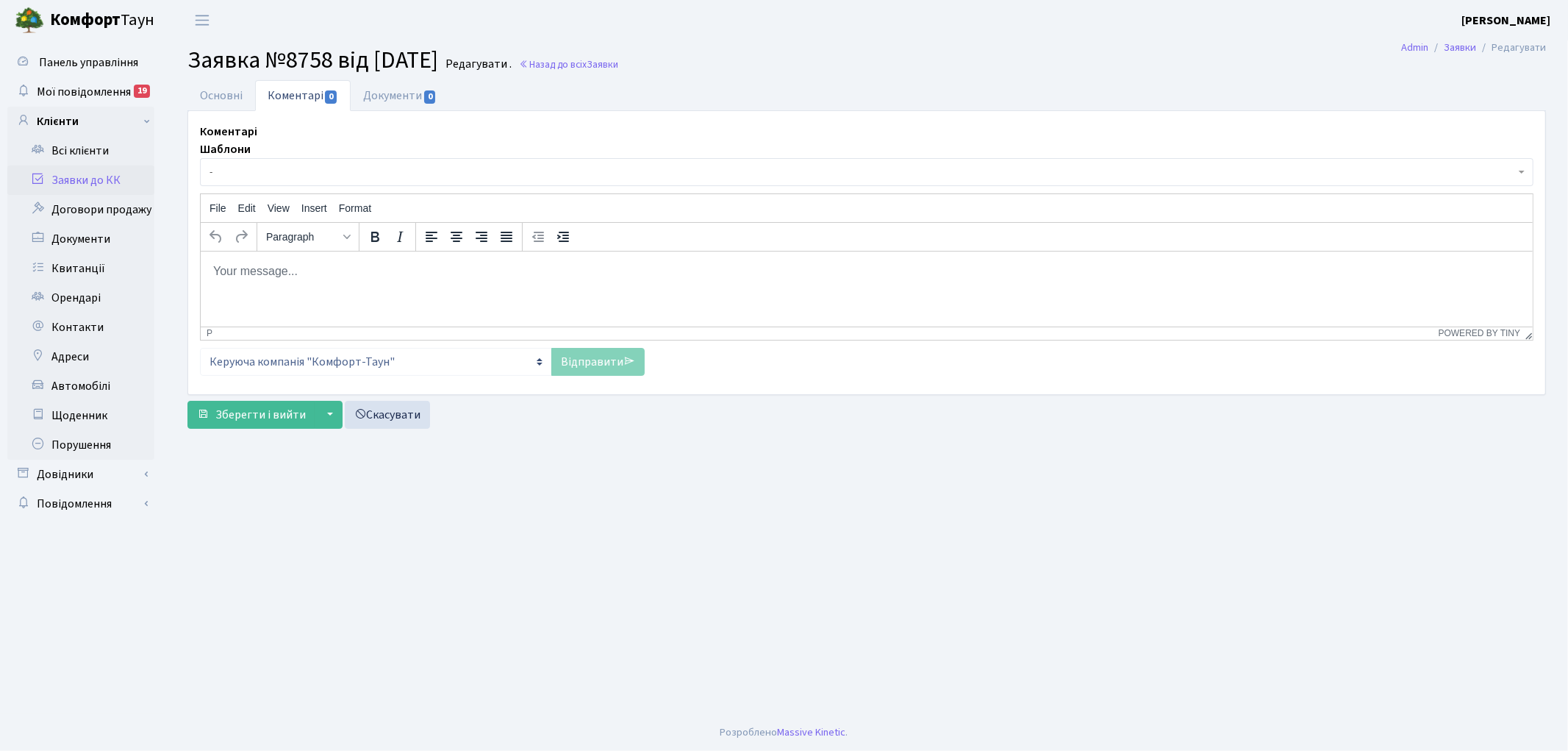
click at [289, 285] on html at bounding box center [865, 270] width 1332 height 40
click at [581, 357] on link "Відправити" at bounding box center [598, 361] width 93 height 28
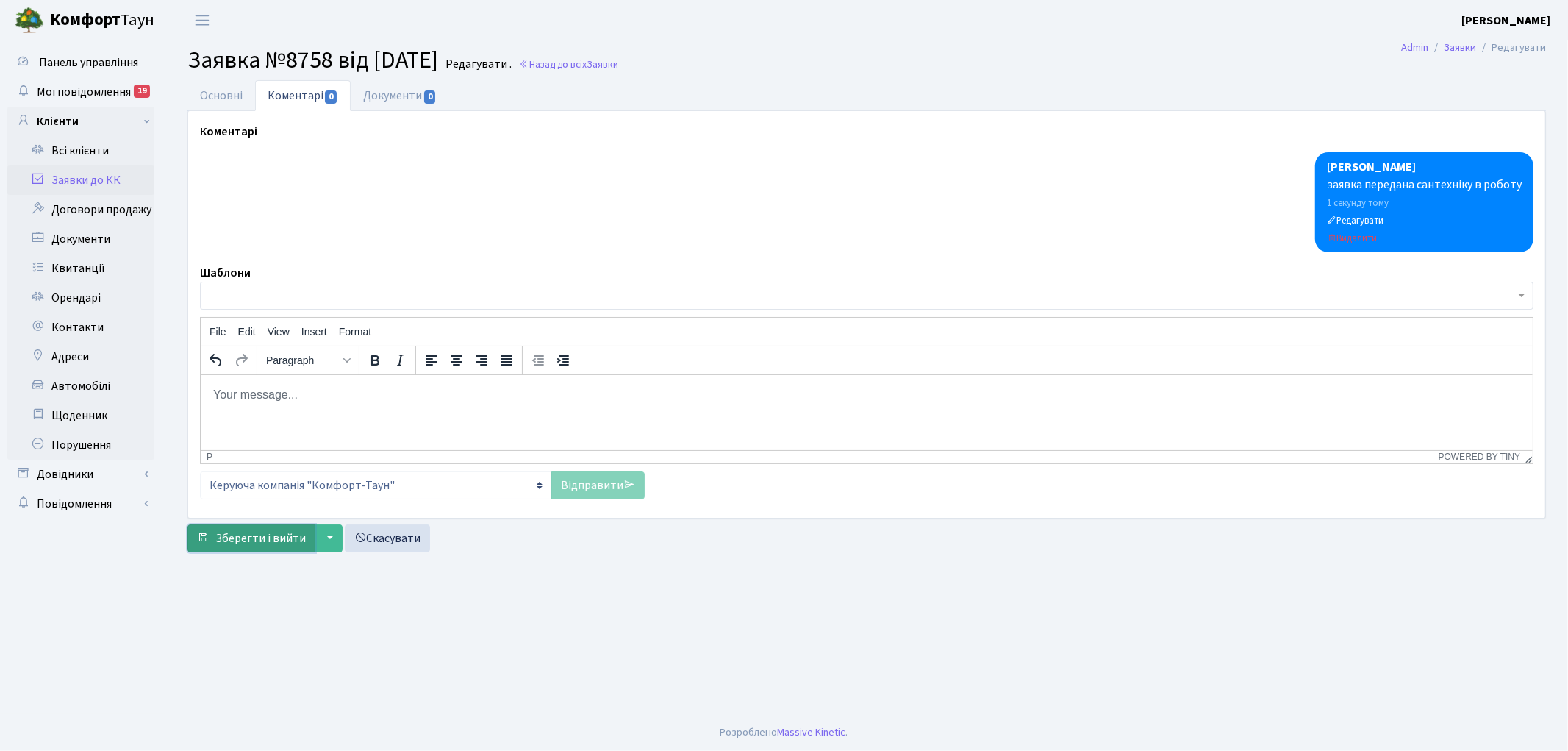
click at [239, 532] on span "Зберегти і вийти" at bounding box center [261, 538] width 91 height 16
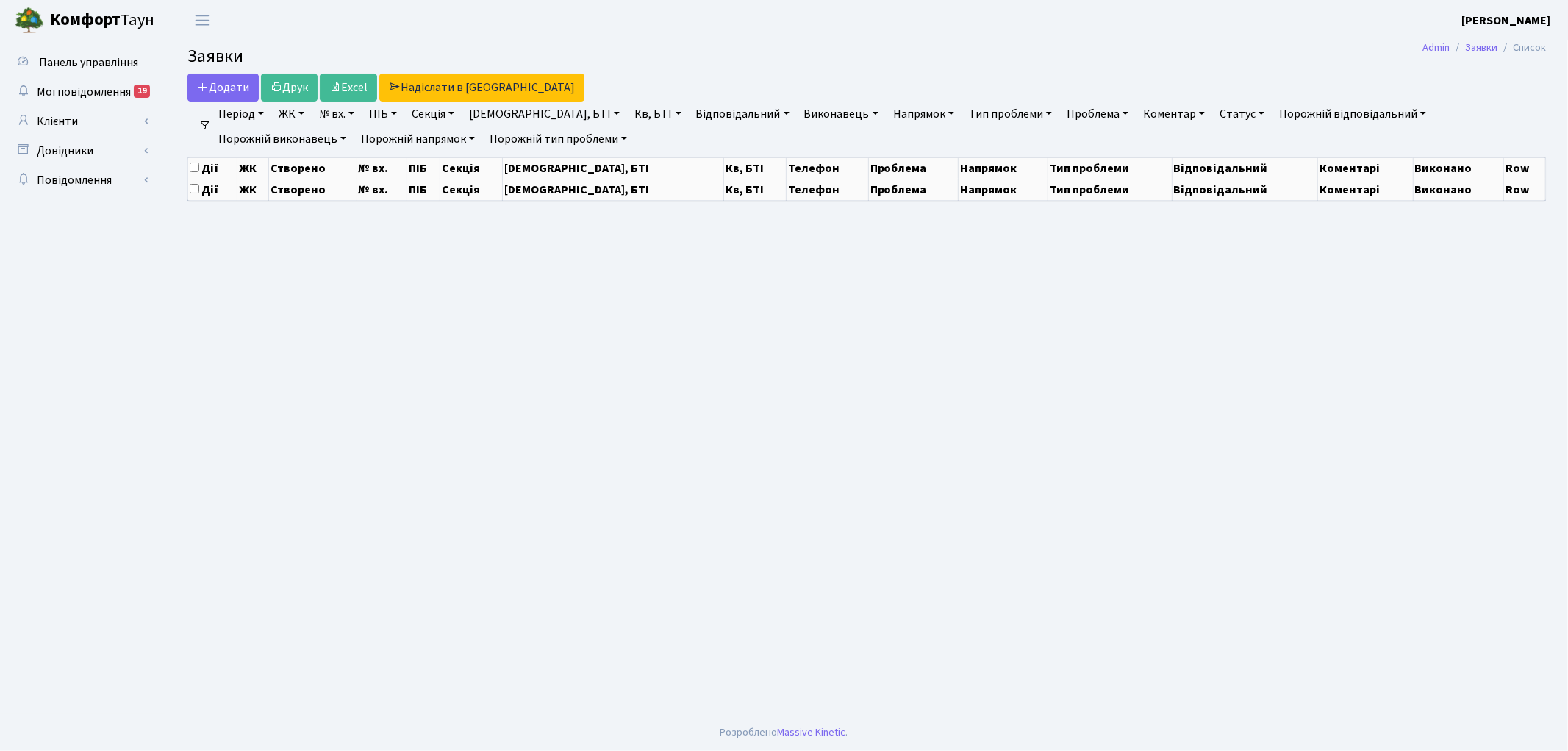
select select "25"
